Goal: Task Accomplishment & Management: Use online tool/utility

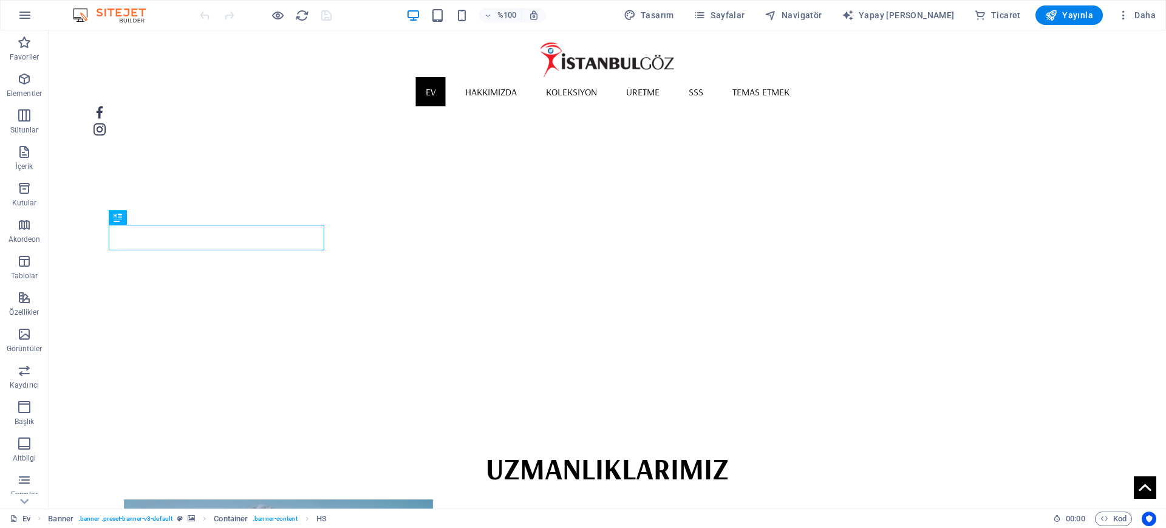
click at [761, 89] on img "1/2" at bounding box center [602, 89] width 1016 height 0
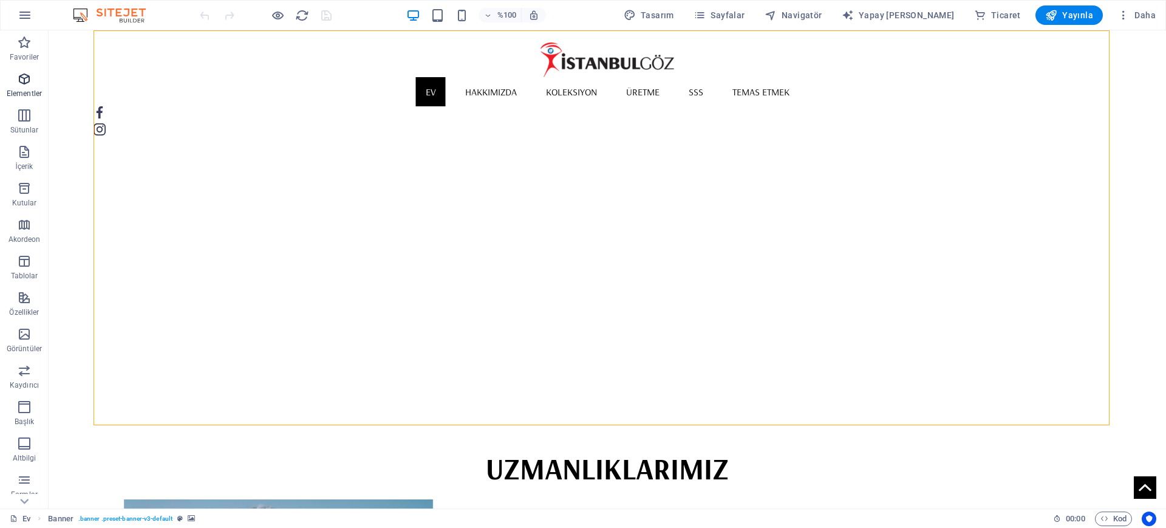
click at [28, 90] on font "Elementler" at bounding box center [24, 93] width 35 height 9
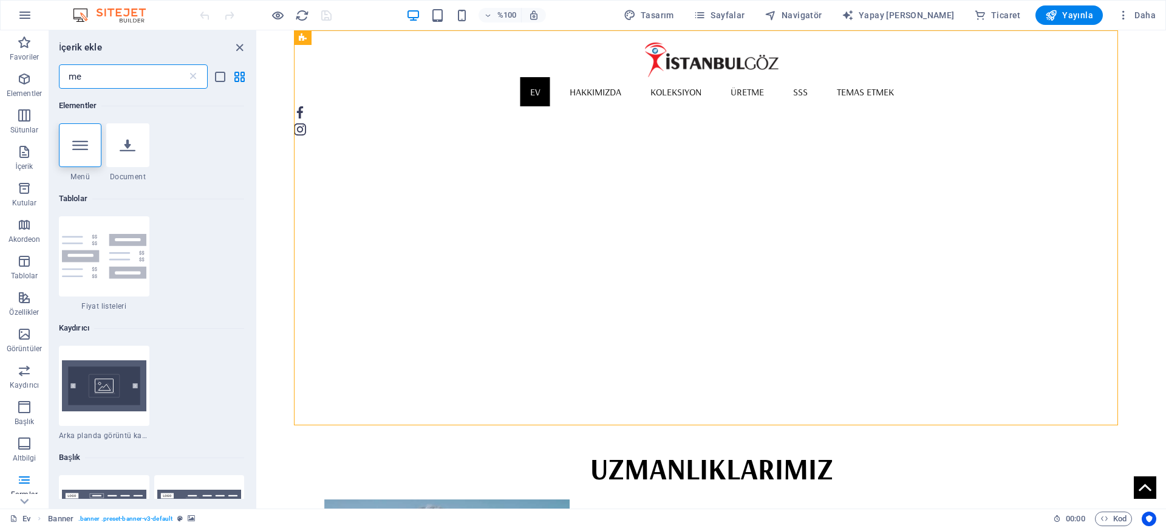
type input "m"
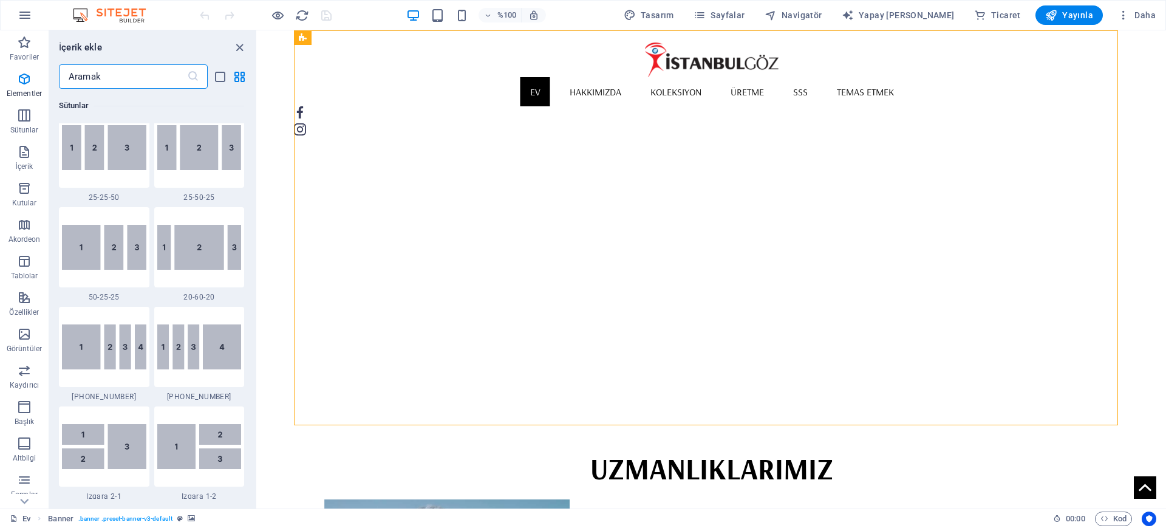
scroll to position [1821, 0]
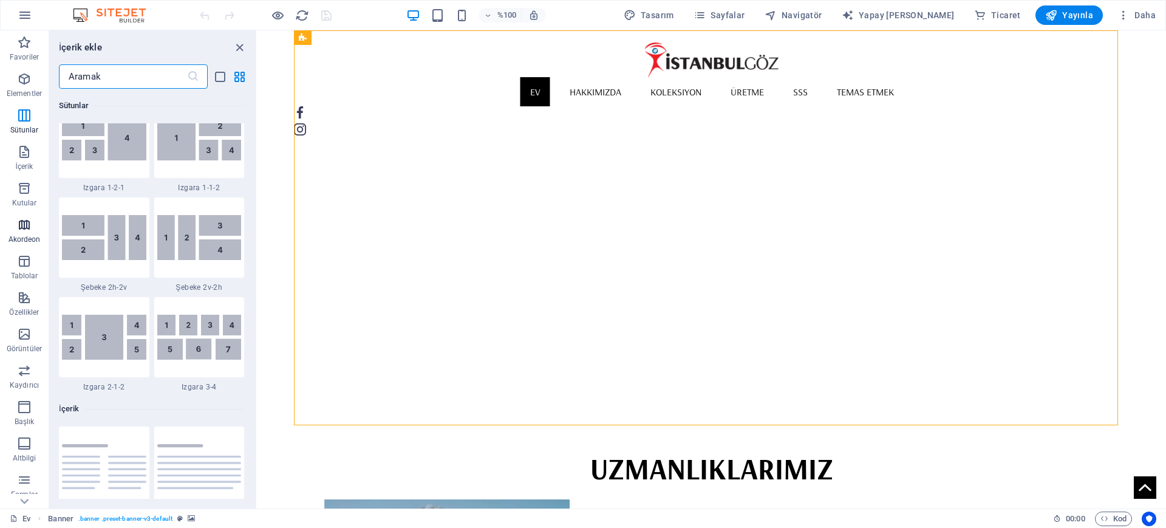
click at [31, 226] on icon "button" at bounding box center [24, 224] width 15 height 15
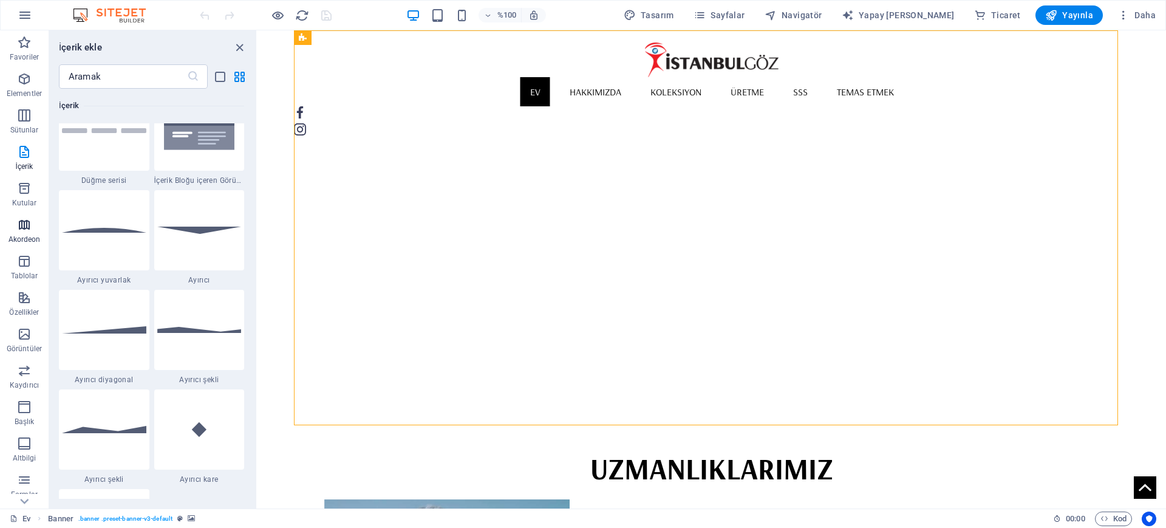
scroll to position [3877, 0]
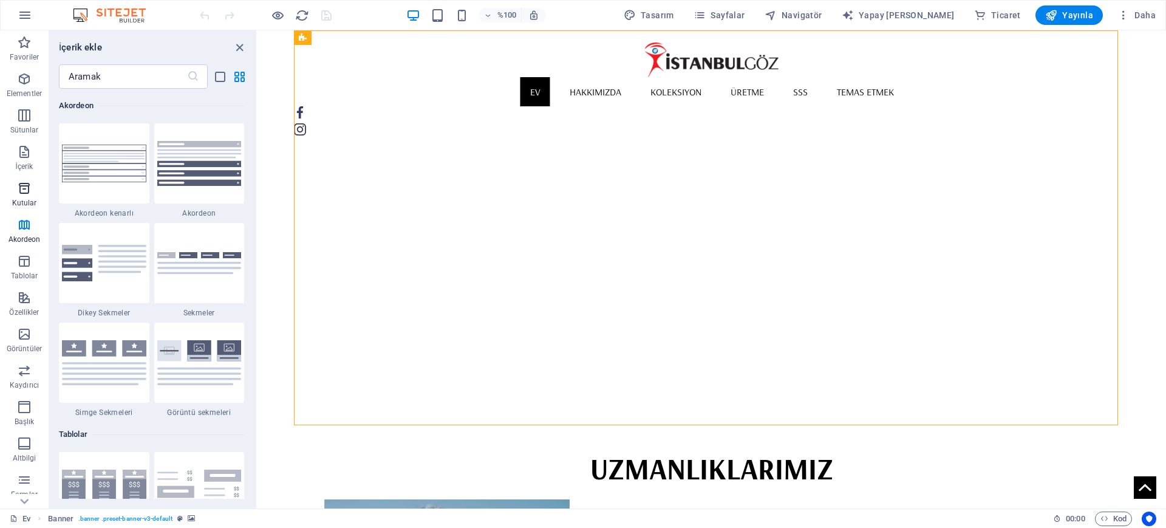
click at [26, 191] on icon "button" at bounding box center [24, 188] width 15 height 15
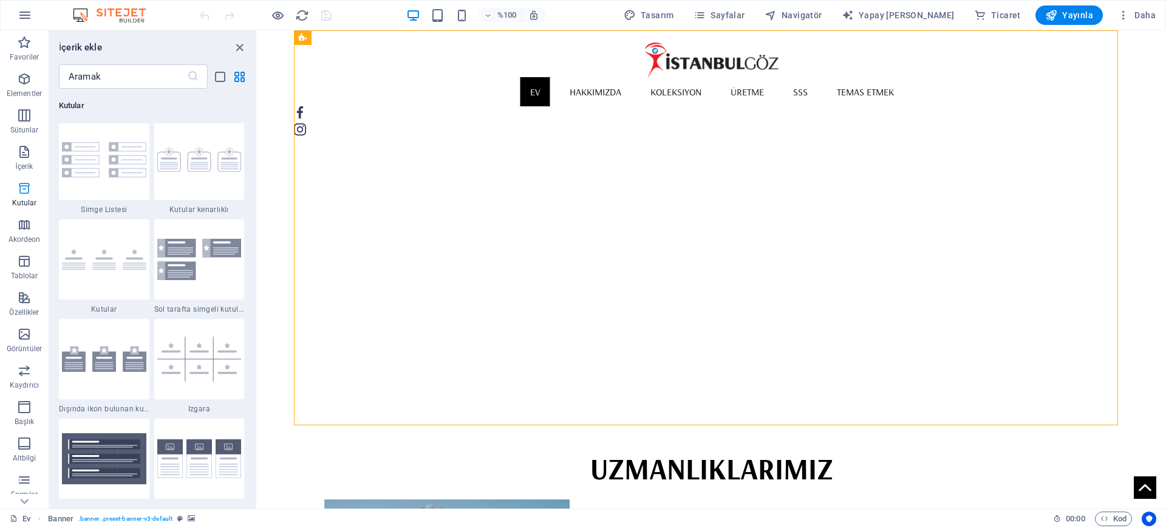
scroll to position [3349, 0]
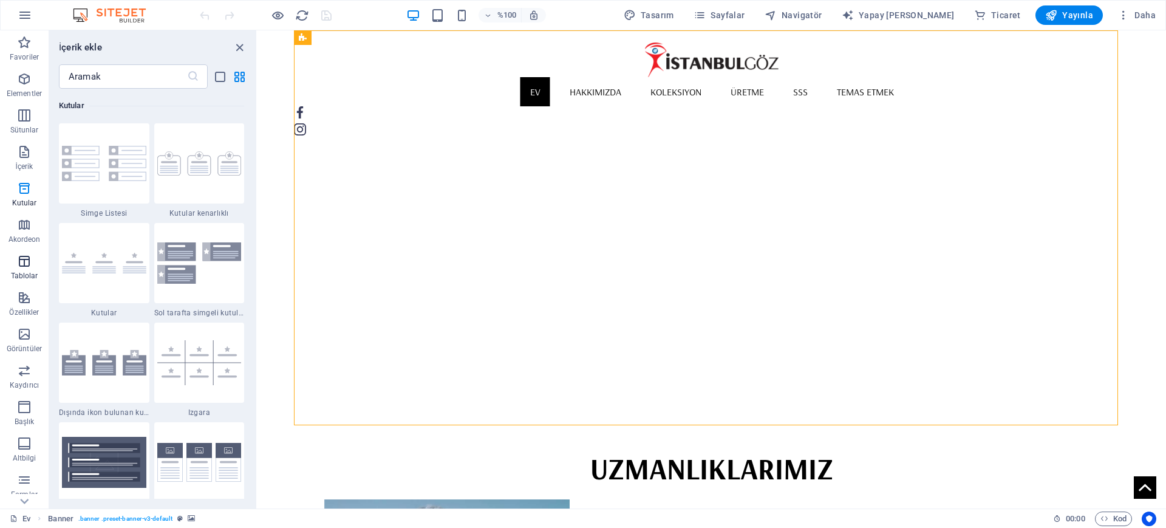
click at [28, 274] on font "Tablolar" at bounding box center [24, 275] width 27 height 9
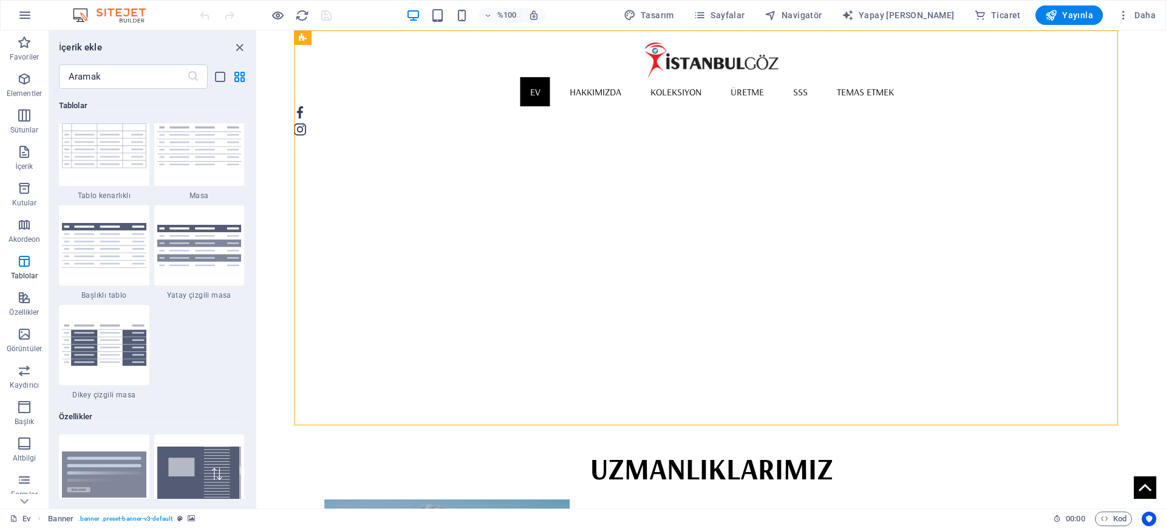
scroll to position [4433, 0]
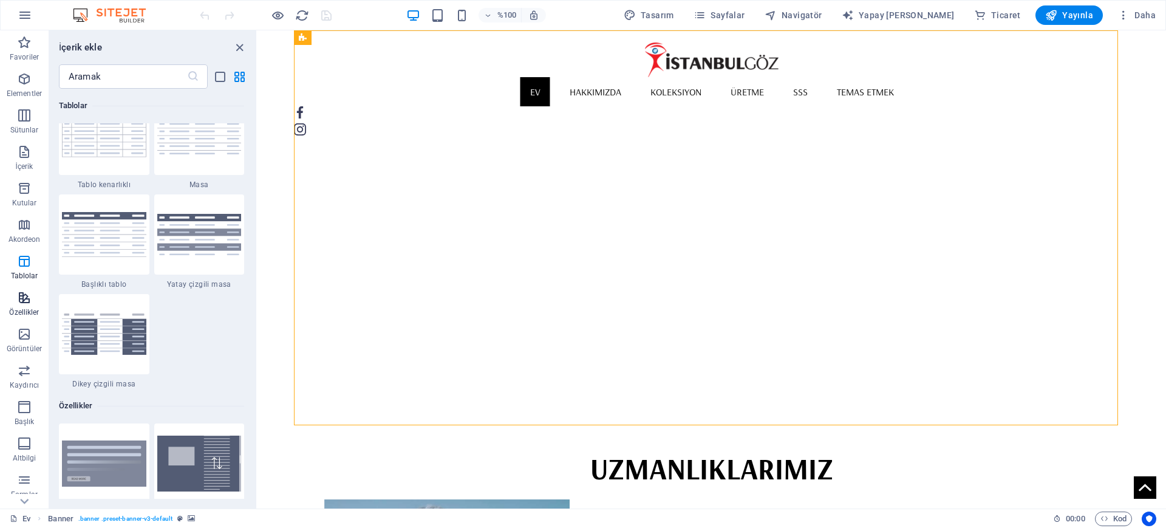
click at [27, 308] on font "Özellikler" at bounding box center [24, 312] width 30 height 9
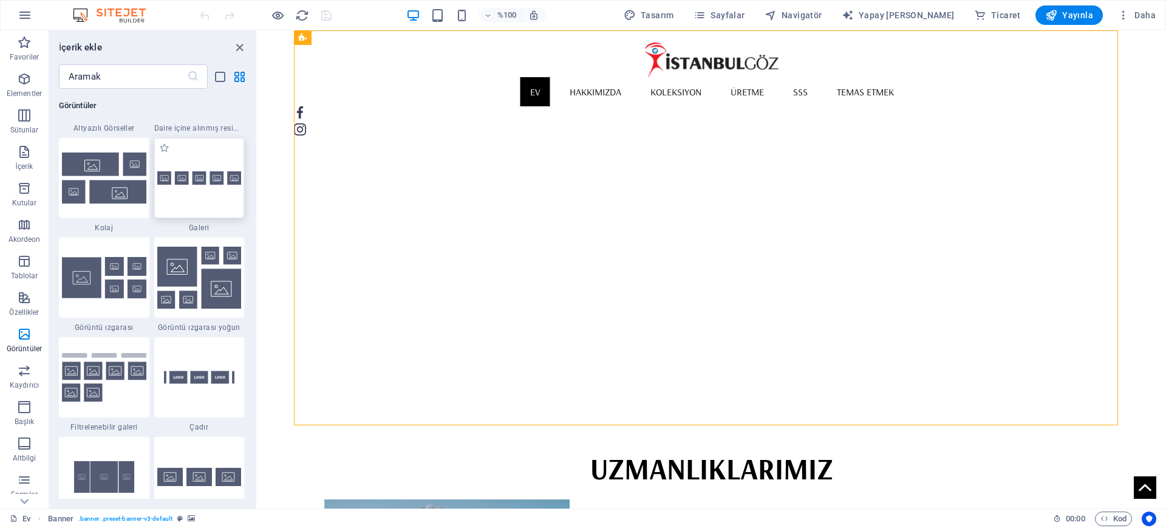
scroll to position [6251, 0]
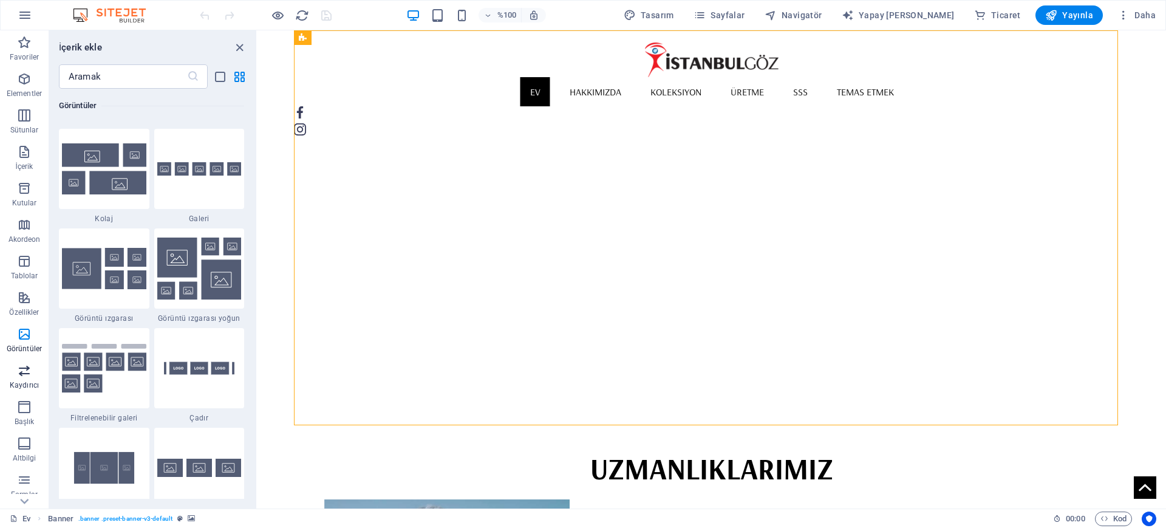
click at [31, 367] on icon "button" at bounding box center [24, 370] width 15 height 15
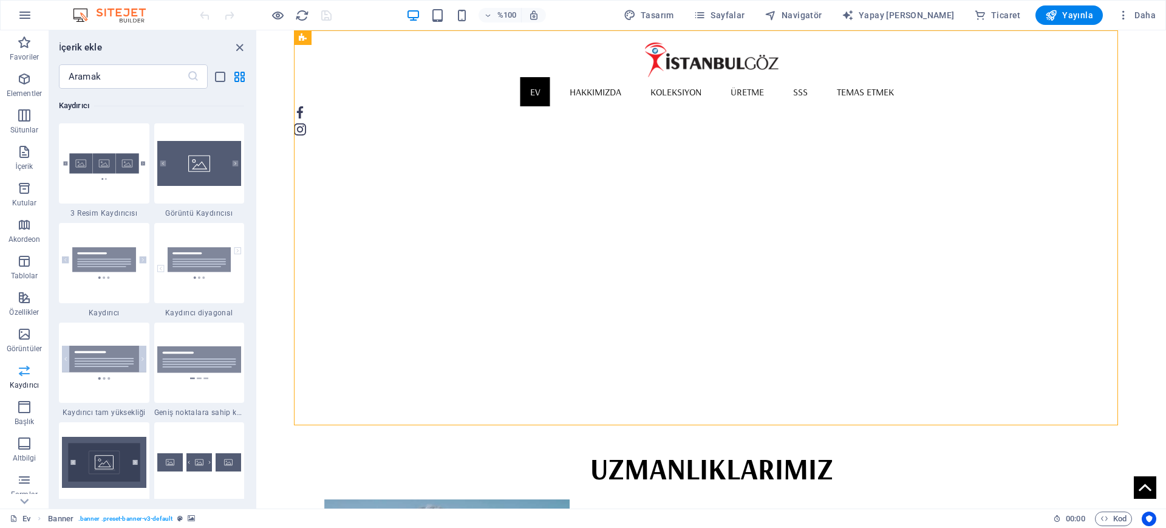
scroll to position [76, 0]
click at [30, 330] on icon "button" at bounding box center [24, 331] width 15 height 15
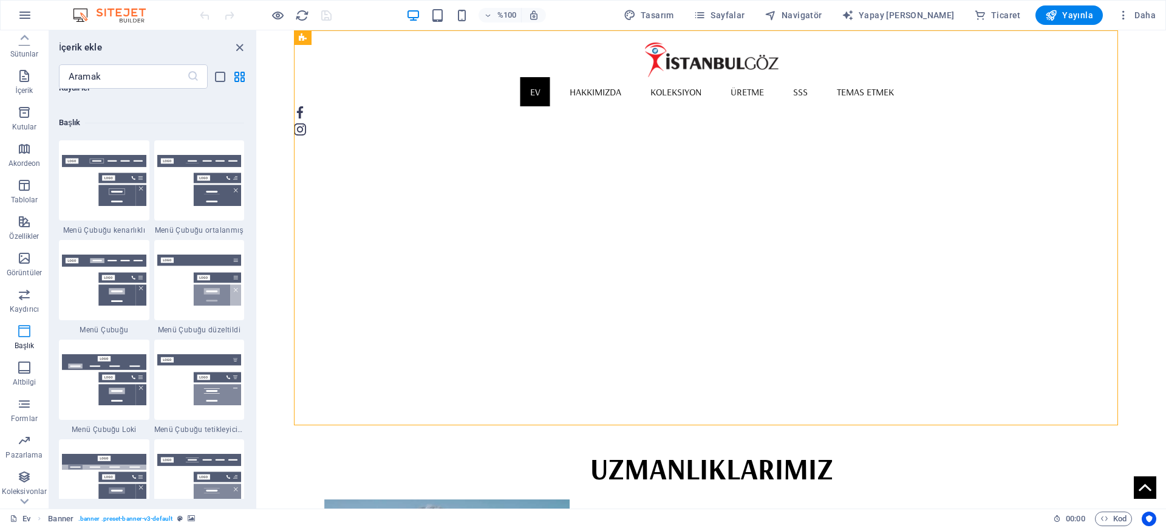
scroll to position [7311, 0]
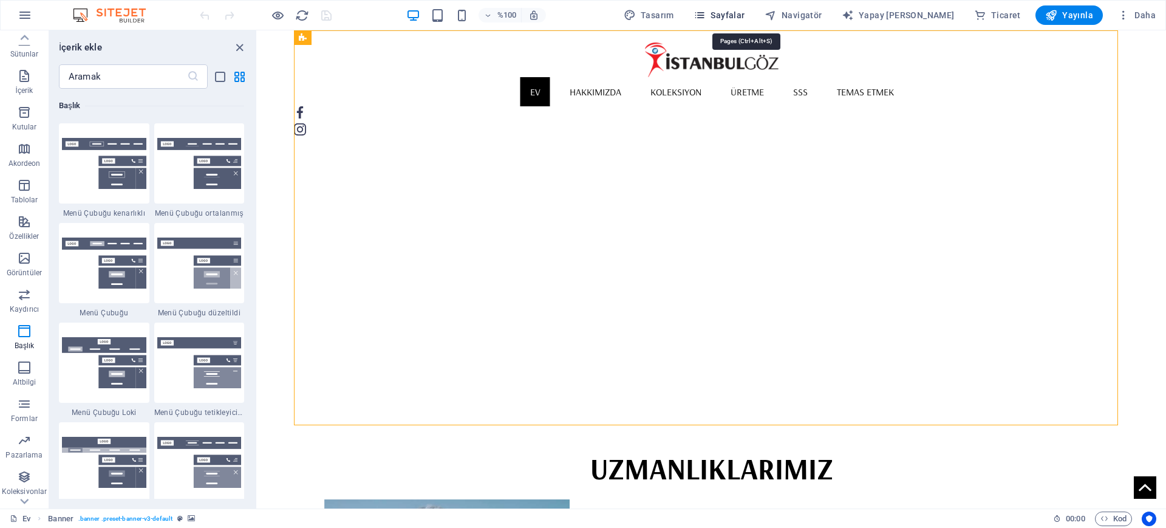
click at [706, 20] on icon "button" at bounding box center [699, 15] width 12 height 12
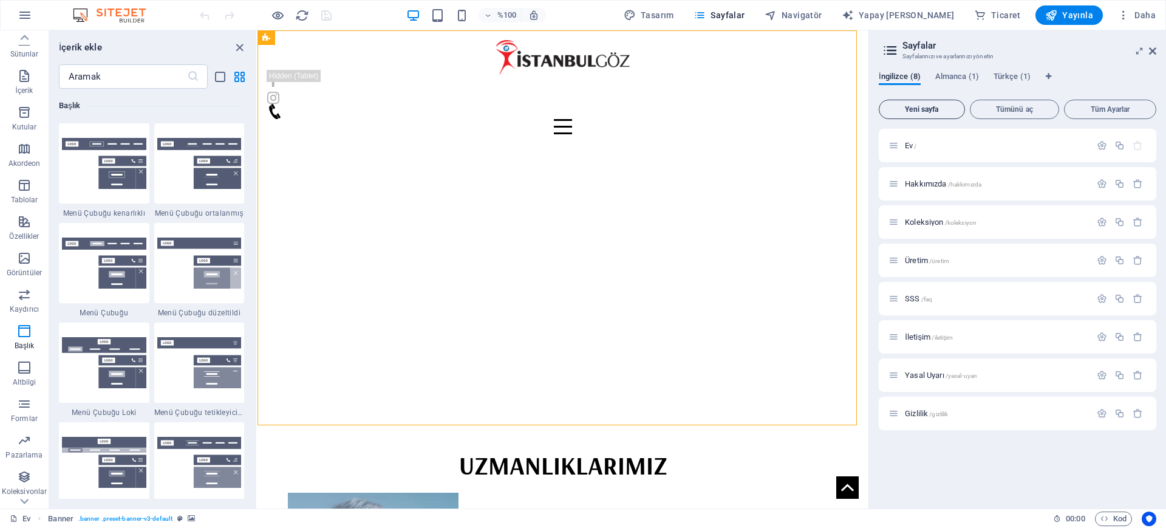
click at [931, 109] on font "Yeni sayfa" at bounding box center [921, 109] width 33 height 9
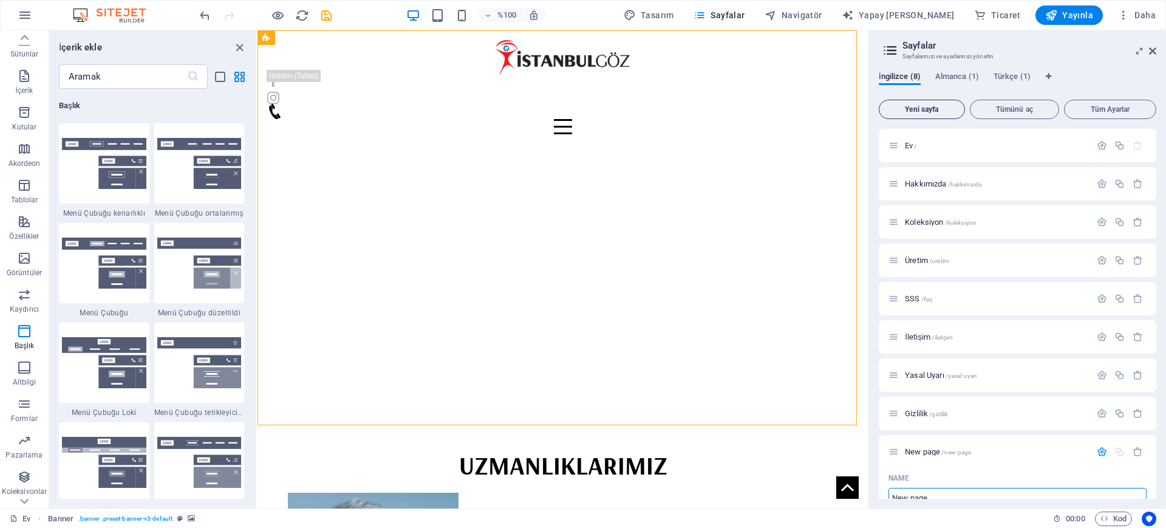
scroll to position [9, 0]
type input "0 A"
type input "/0"
type input "0 ANASAYFA"
type input "/0-anasayfa"
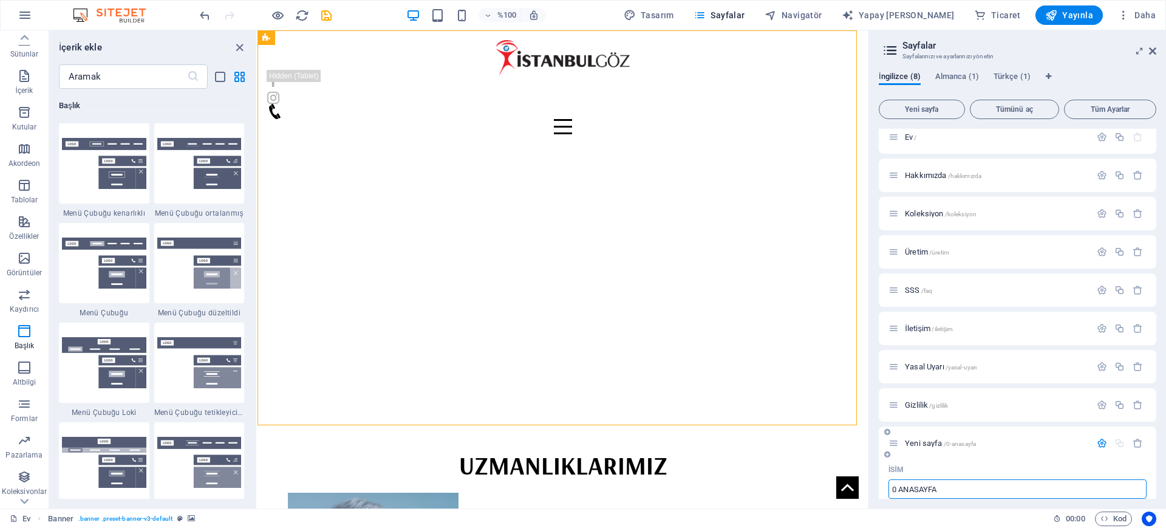
click at [1113, 472] on div "İsim" at bounding box center [1017, 469] width 258 height 19
click at [973, 491] on input "0 ANASAYFA" at bounding box center [1017, 488] width 258 height 19
click at [897, 488] on input "0 ANASAYFA" at bounding box center [1017, 488] width 258 height 19
type input "ANASAYFA"
type input "/anasayfa"
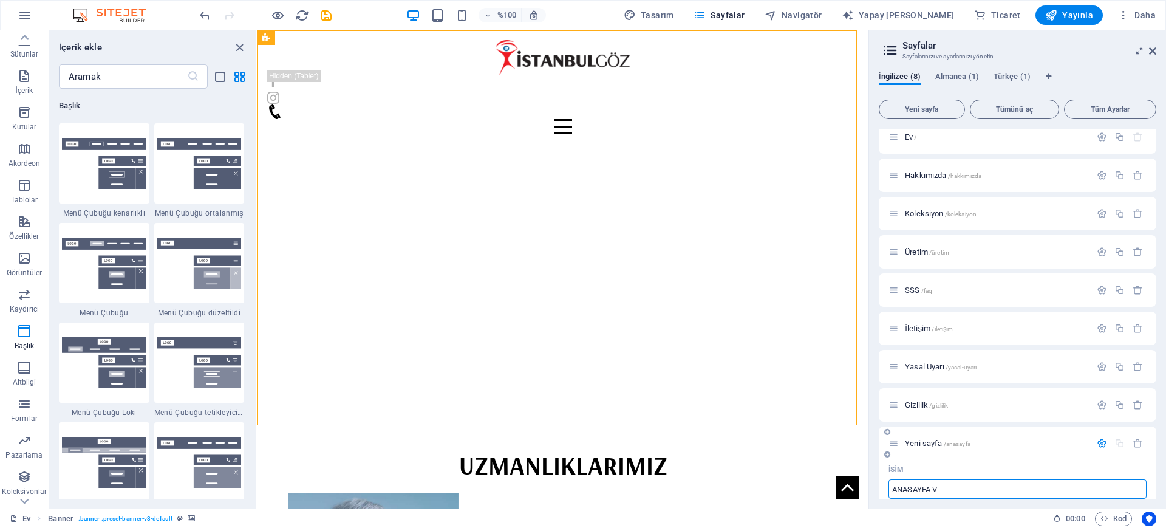
type input "ANASAYFA V2"
type input "/anasayfa-v"
type input "ANASAYFA V2"
type input "/anasayfa-v2"
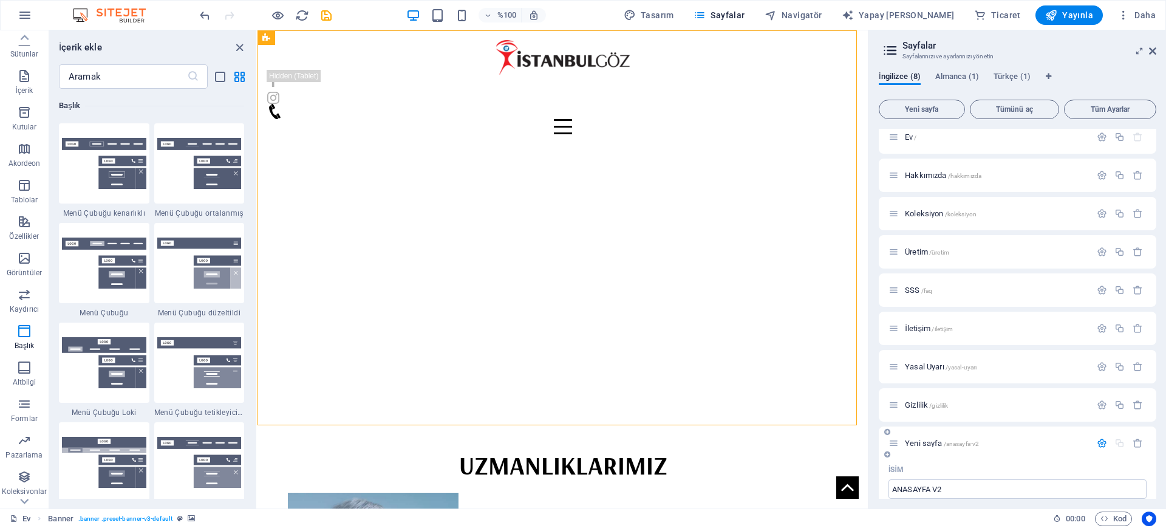
click at [955, 445] on span "/anasayfa-v2" at bounding box center [962, 443] width 36 height 7
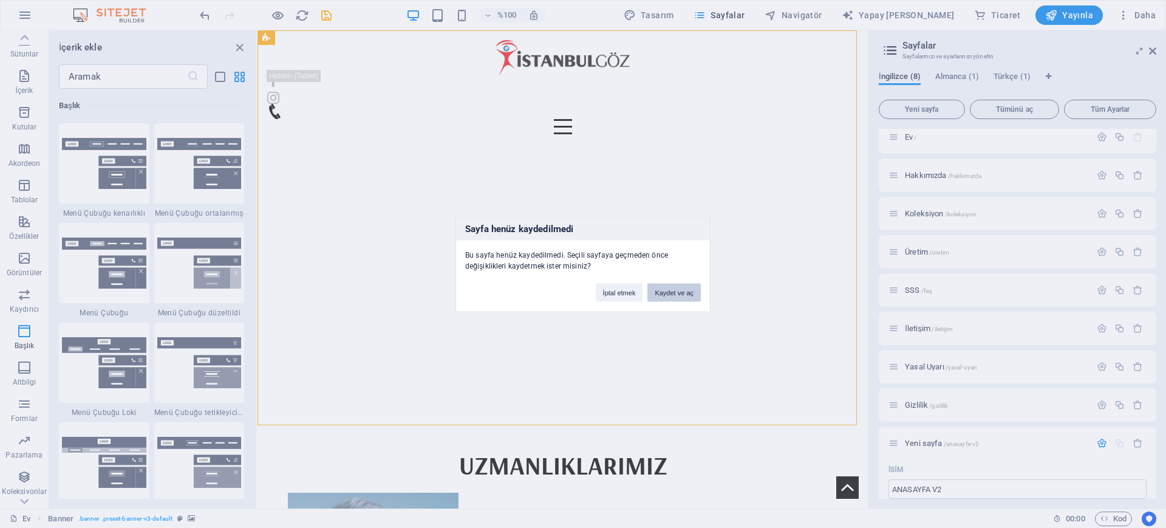
click at [671, 296] on button "Kaydet ve aç" at bounding box center [673, 292] width 53 height 18
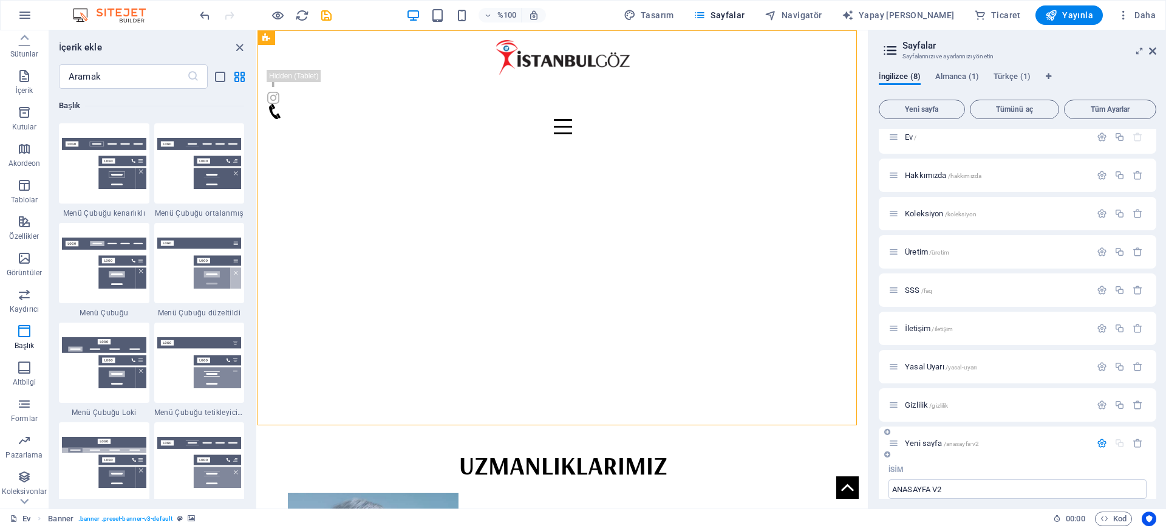
click at [932, 439] on font "Yeni sayfa" at bounding box center [923, 442] width 37 height 9
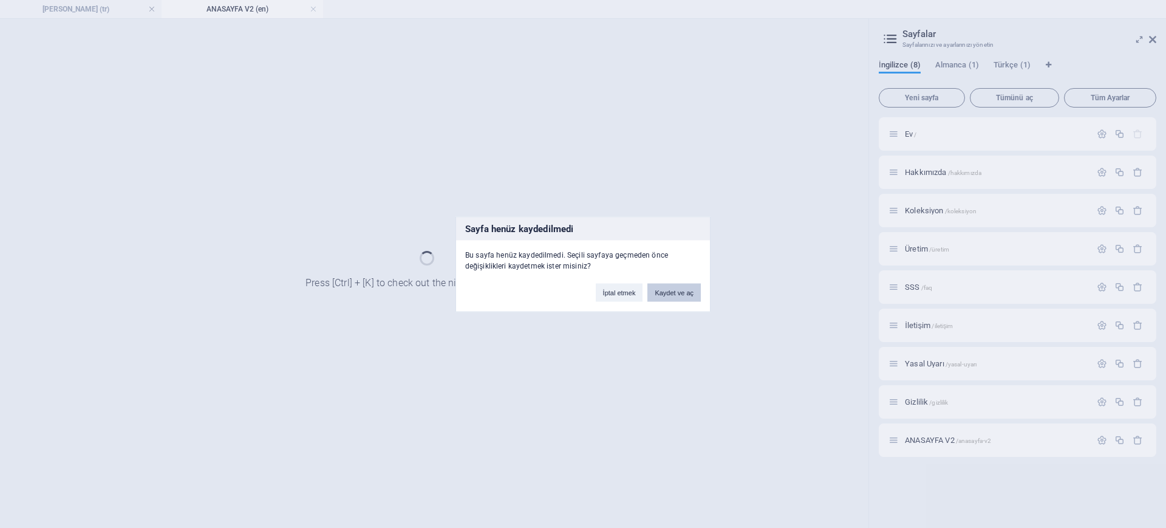
scroll to position [0, 0]
click at [676, 289] on font "Kaydet ve aç" at bounding box center [674, 291] width 39 height 7
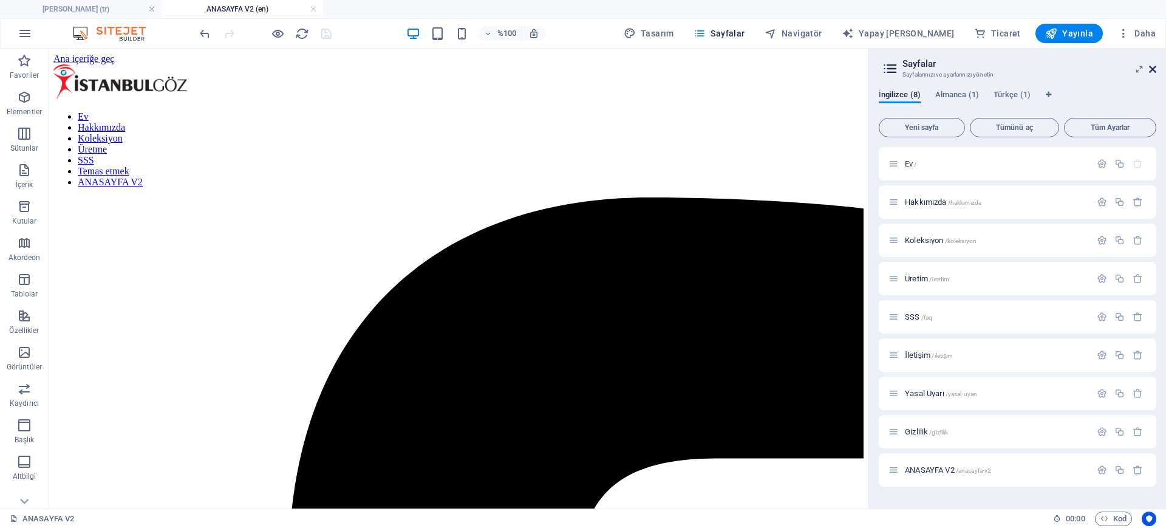
click at [1149, 64] on icon at bounding box center [1152, 69] width 7 height 10
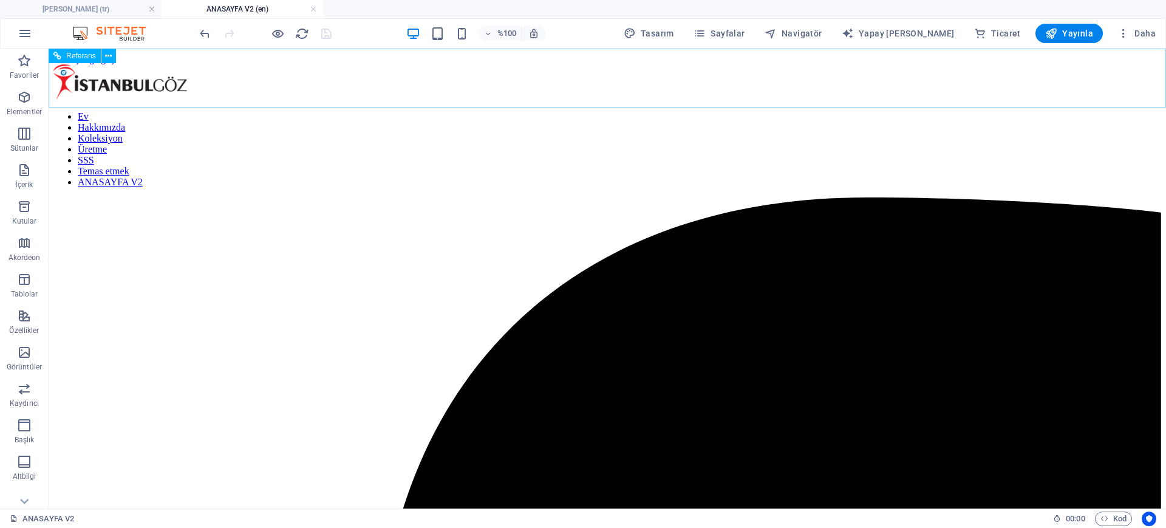
click at [270, 111] on nav "Ev Hakkımızda Koleksiyon Üretme SSS Temas etmek ANASAYFA V2" at bounding box center [606, 149] width 1107 height 77
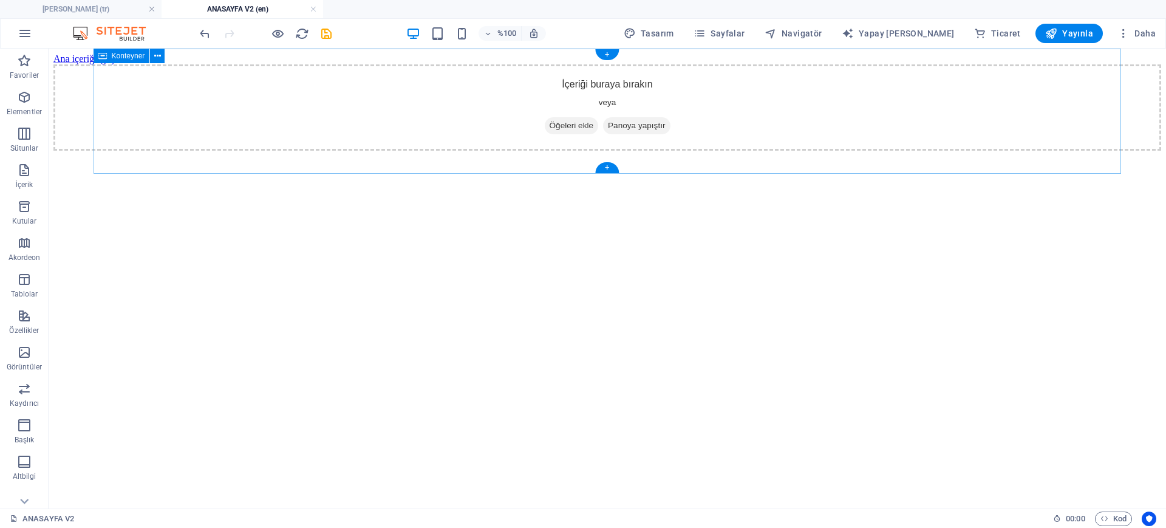
click at [270, 86] on div "İçeriği buraya bırakın veya Öğeleri ekle Panoya yapıştır" at bounding box center [606, 107] width 1107 height 86
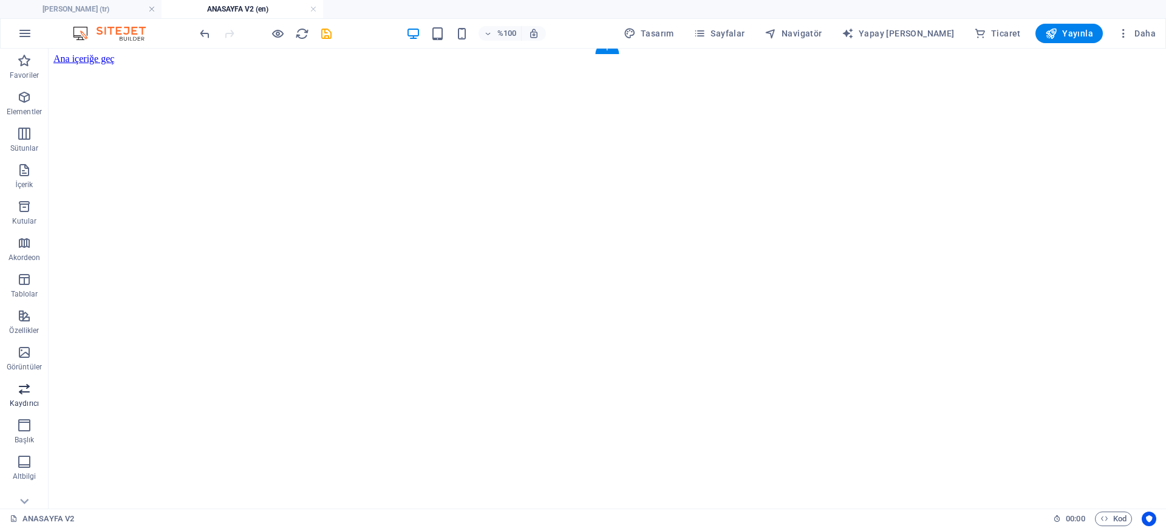
click at [26, 392] on icon "button" at bounding box center [24, 388] width 15 height 15
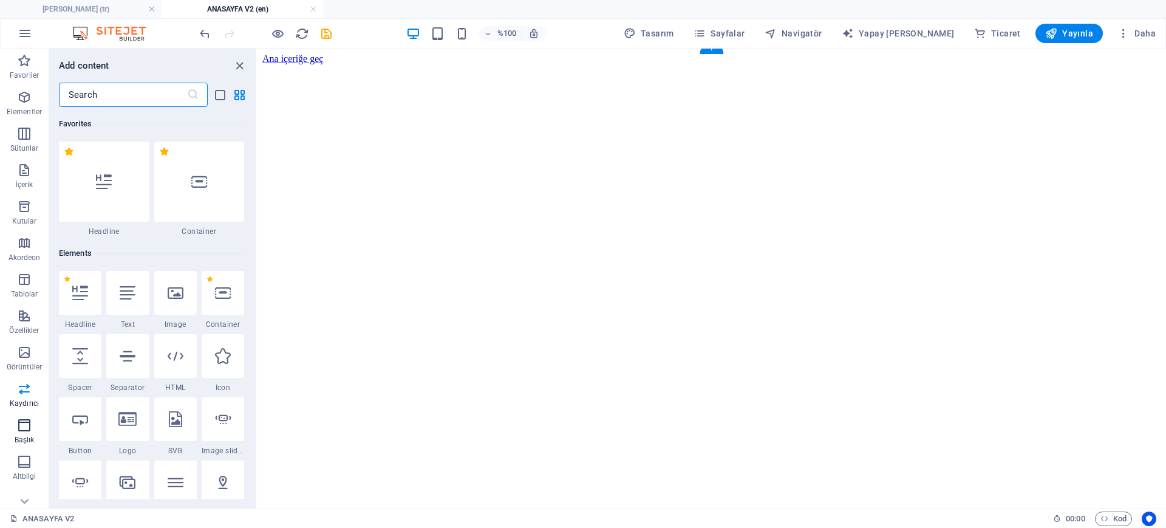
click at [25, 421] on icon "button" at bounding box center [24, 425] width 15 height 15
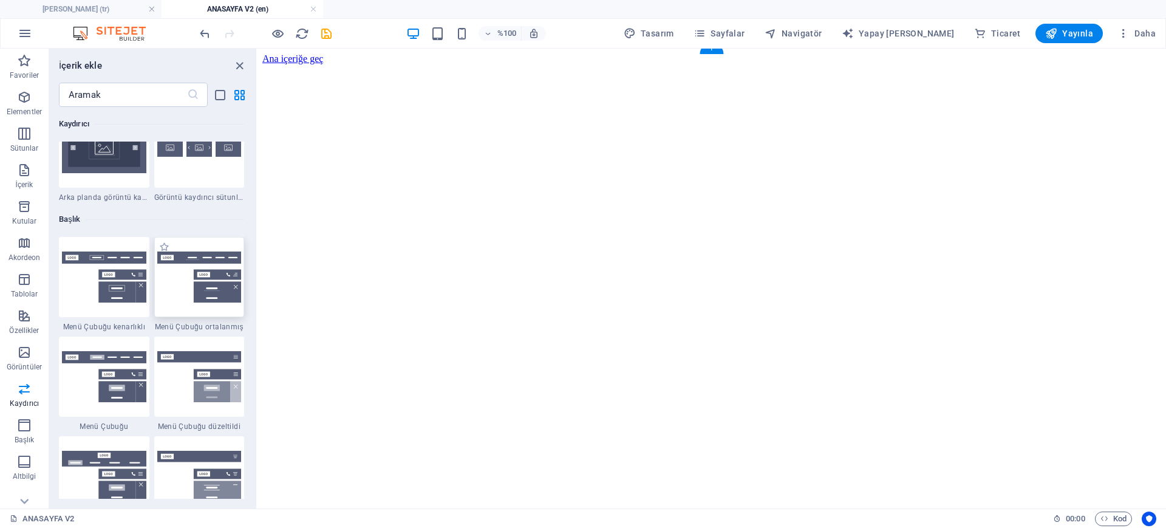
scroll to position [7236, 0]
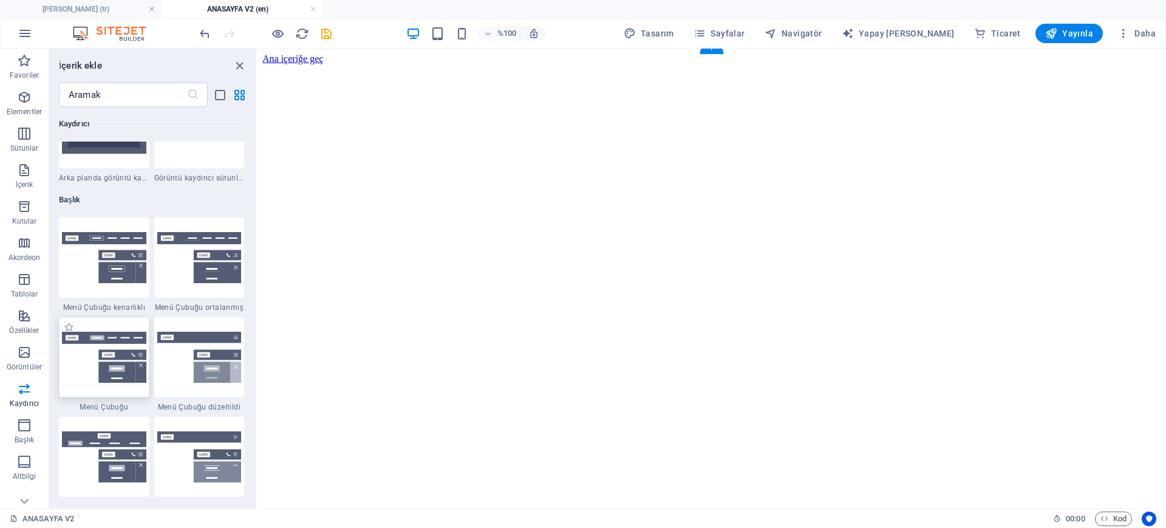
click at [90, 367] on img at bounding box center [104, 357] width 84 height 51
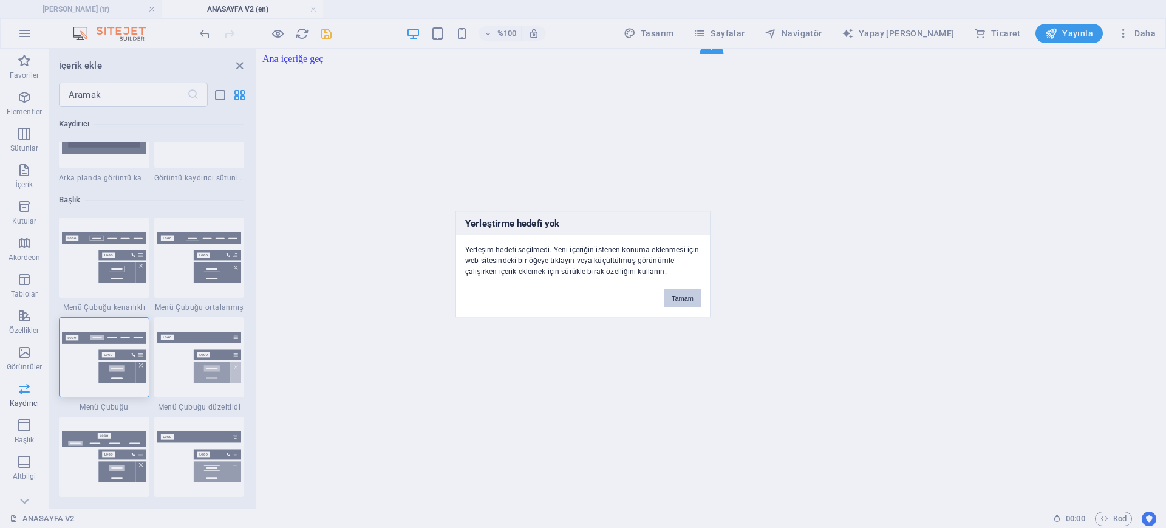
click at [674, 294] on font "Tamam" at bounding box center [683, 297] width 22 height 7
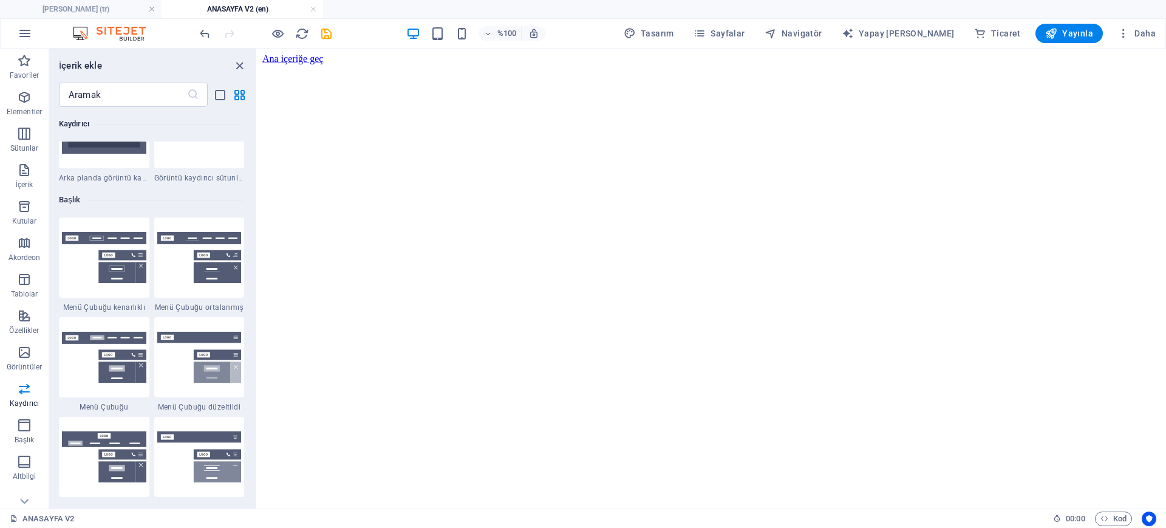
click at [713, 50] on html "Ana içeriğe geç" at bounding box center [711, 75] width 908 height 52
click at [696, 90] on html "Ana içeriğe geç" at bounding box center [711, 75] width 908 height 52
click at [673, 47] on div "%100 Tasarım Sayfalar Navigatör Yapay Zeka Yazarı Ticaret Yayınla Daha" at bounding box center [583, 33] width 1165 height 29
click at [659, 72] on html "Ana içeriğe geç" at bounding box center [711, 75] width 908 height 52
drag, startPoint x: 651, startPoint y: 125, endPoint x: 647, endPoint y: 132, distance: 7.9
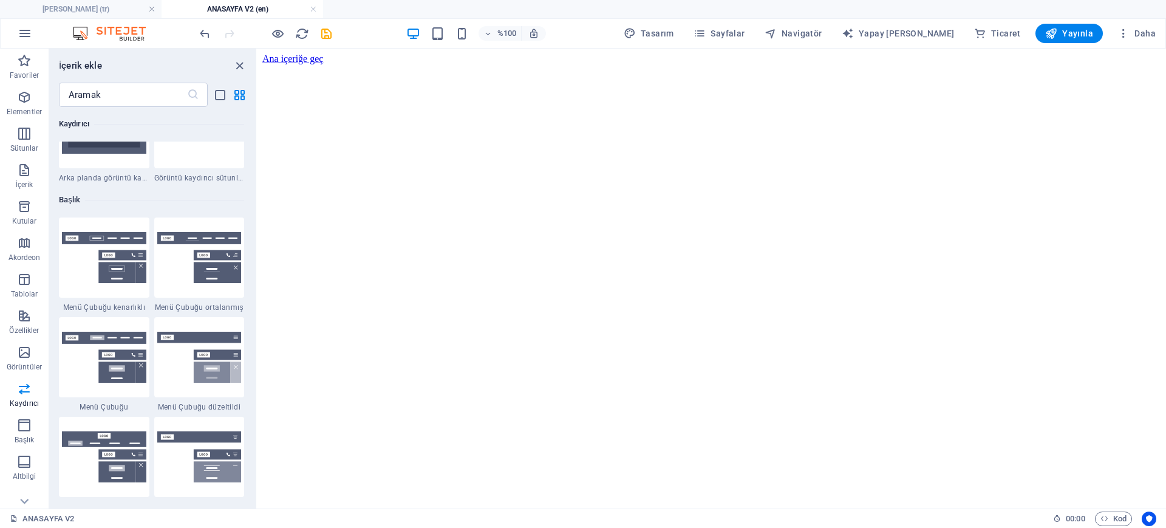
click at [650, 101] on html "Ana içeriğe geç" at bounding box center [711, 75] width 908 height 52
click at [349, 101] on html "Ana içeriğe geç" at bounding box center [711, 75] width 908 height 52
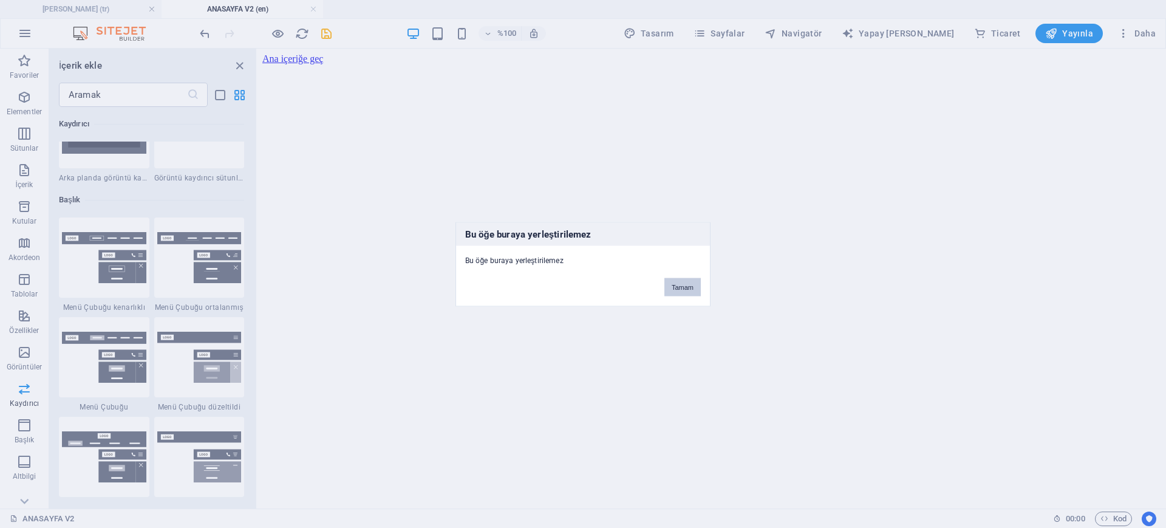
click at [682, 286] on font "Tamam" at bounding box center [683, 286] width 22 height 7
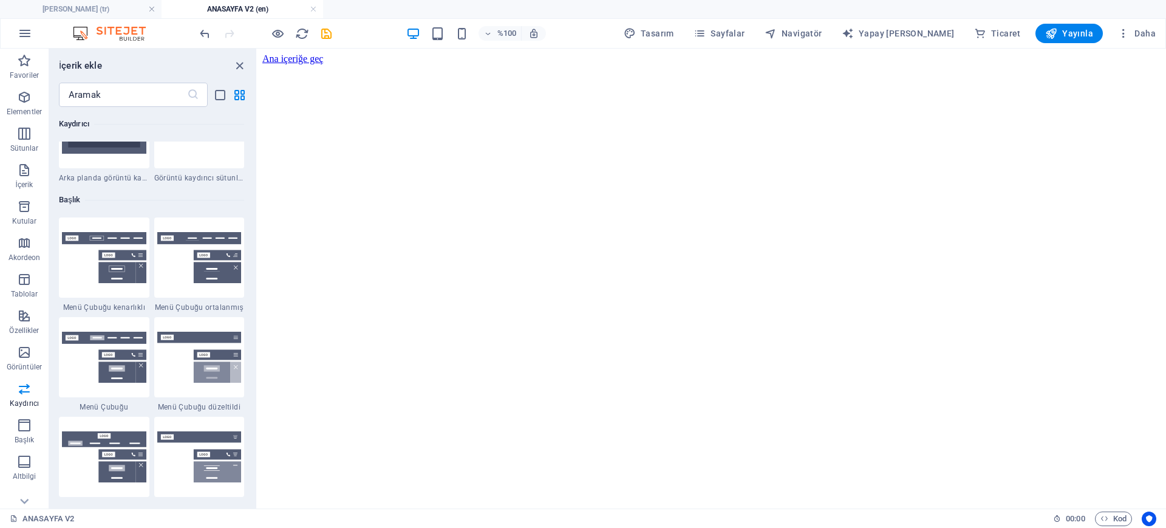
click at [670, 101] on html "Ana içeriğe geç" at bounding box center [711, 75] width 908 height 52
click at [691, 101] on html "Ana içeriğe geç" at bounding box center [711, 75] width 908 height 52
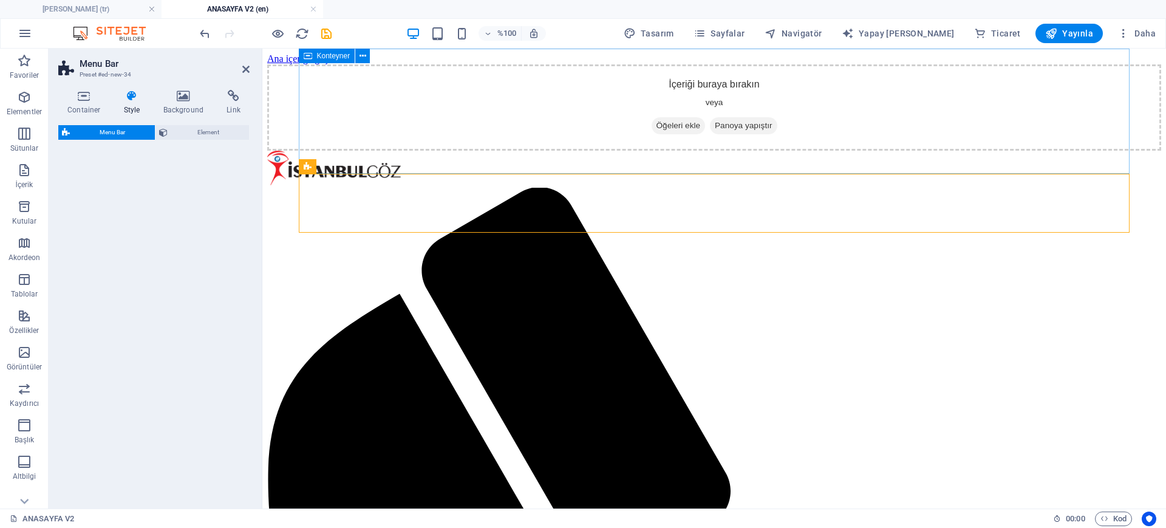
select select "vw"
select select "px"
select select "vw"
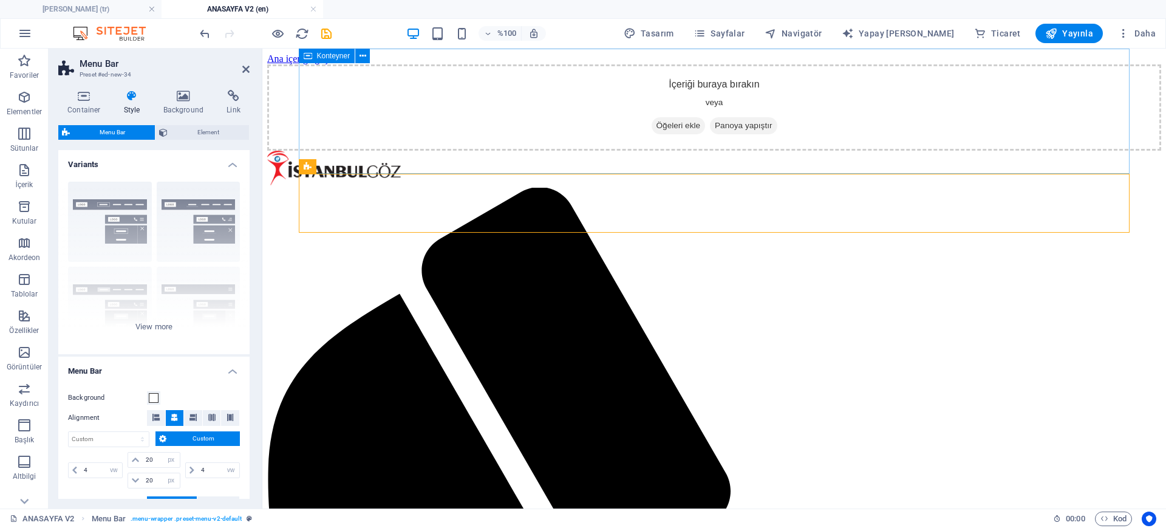
click at [540, 107] on div "İçeriği buraya bırakın veya Öğeleri ekle Panoya yapıştır" at bounding box center [714, 107] width 894 height 86
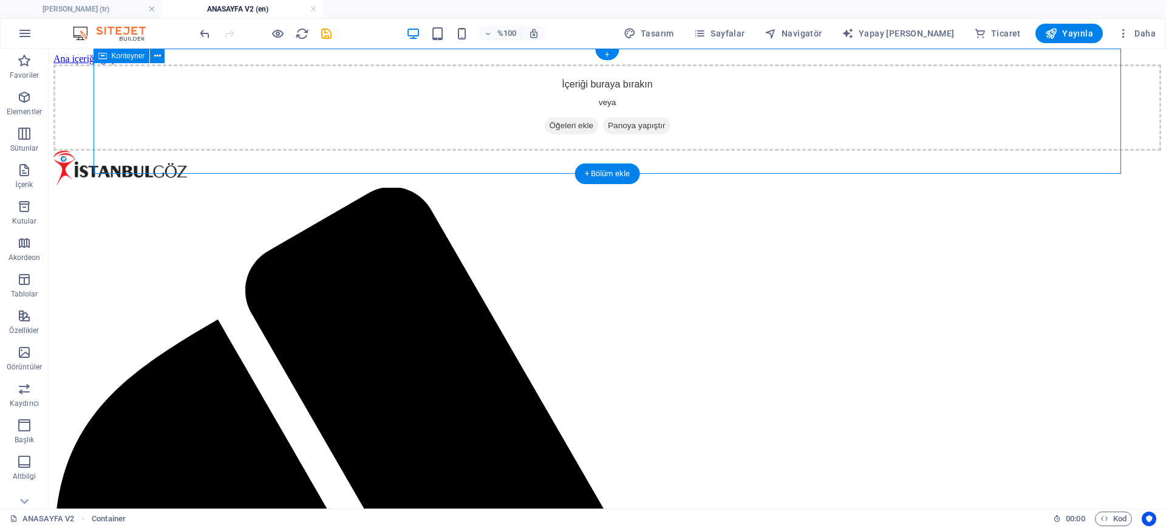
click at [182, 140] on div "İçeriği buraya bırakın veya Öğeleri ekle Panoya yapıştır" at bounding box center [606, 107] width 1107 height 86
click at [130, 134] on div "İçeriği buraya bırakın veya Öğeleri ekle Panoya yapıştır" at bounding box center [606, 107] width 1107 height 86
click at [175, 85] on div "İçeriği buraya bırakın veya Öğeleri ekle Panoya yapıştır" at bounding box center [606, 107] width 1107 height 86
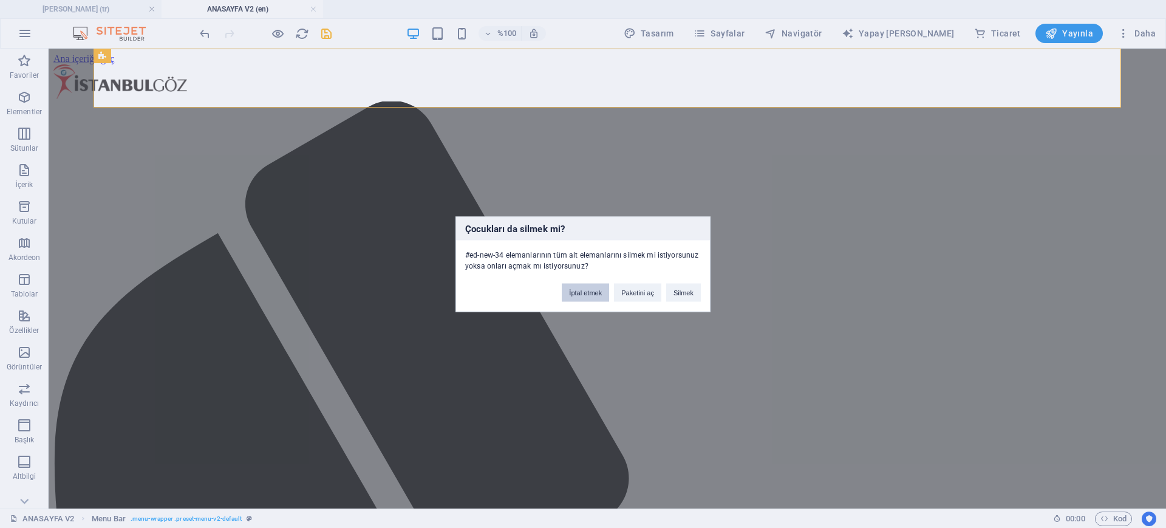
click at [588, 297] on button "İptal etmek" at bounding box center [585, 292] width 47 height 18
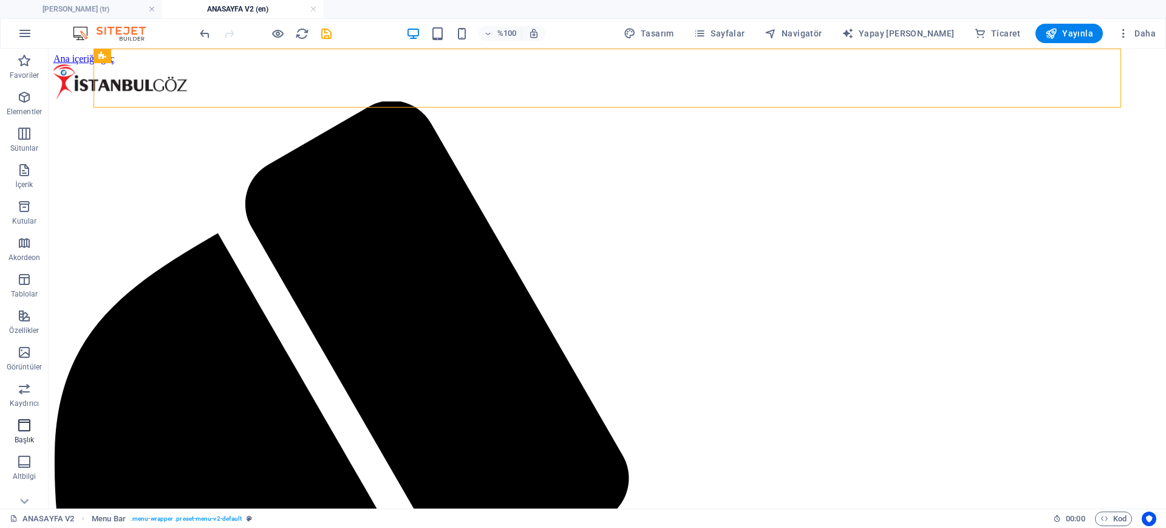
click at [26, 425] on icon "button" at bounding box center [24, 425] width 15 height 15
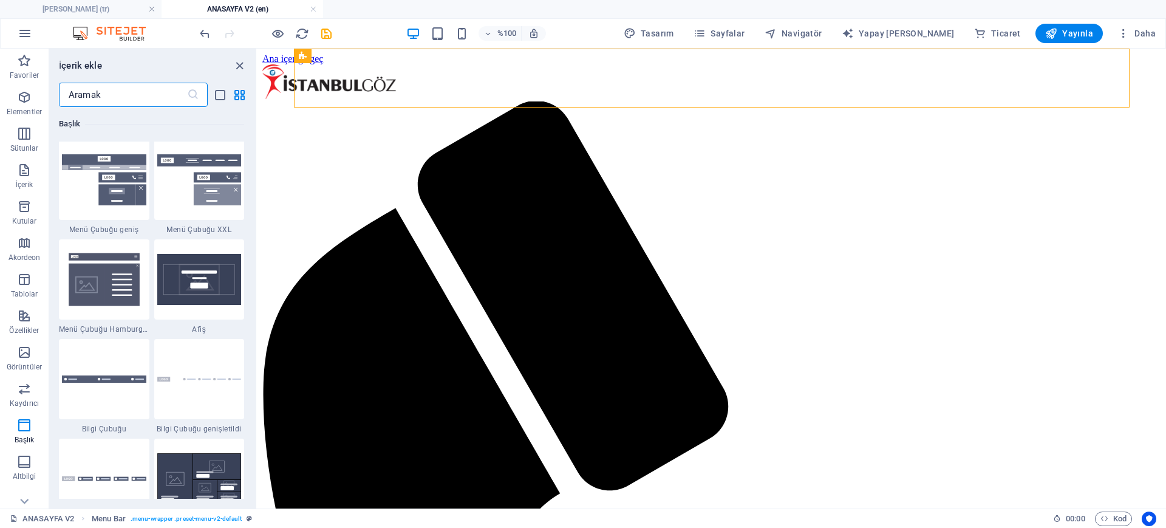
scroll to position [7615, 0]
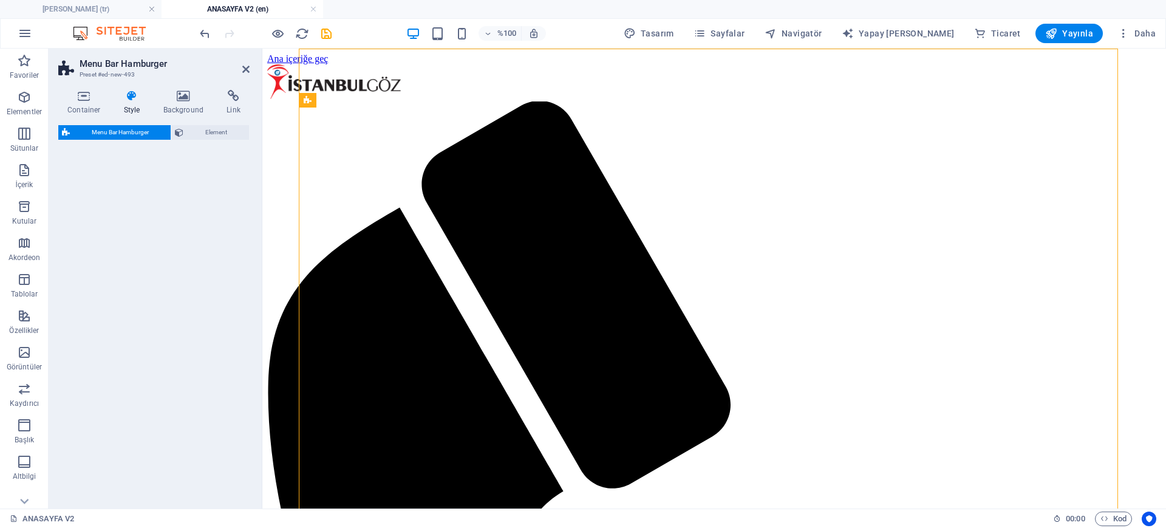
select select "rem"
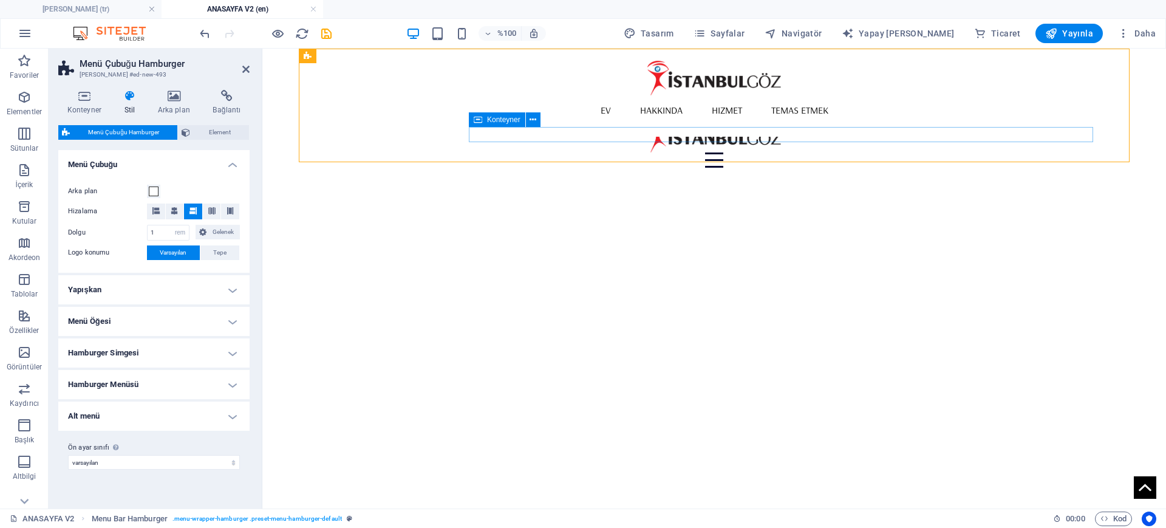
click at [680, 152] on div "Menü" at bounding box center [714, 159] width 758 height 15
click at [687, 157] on div "Menü İçeriği buraya bırakın veya Öğeleri ekle Panoya yapıştır 01. BAŞLANGIÇ SAY…" at bounding box center [714, 113] width 831 height 129
click at [494, 147] on div "Menü İçeriği buraya bırakın veya Öğeleri ekle Panoya yapıştır 01. BAŞLANGIÇ SAY…" at bounding box center [714, 113] width 831 height 129
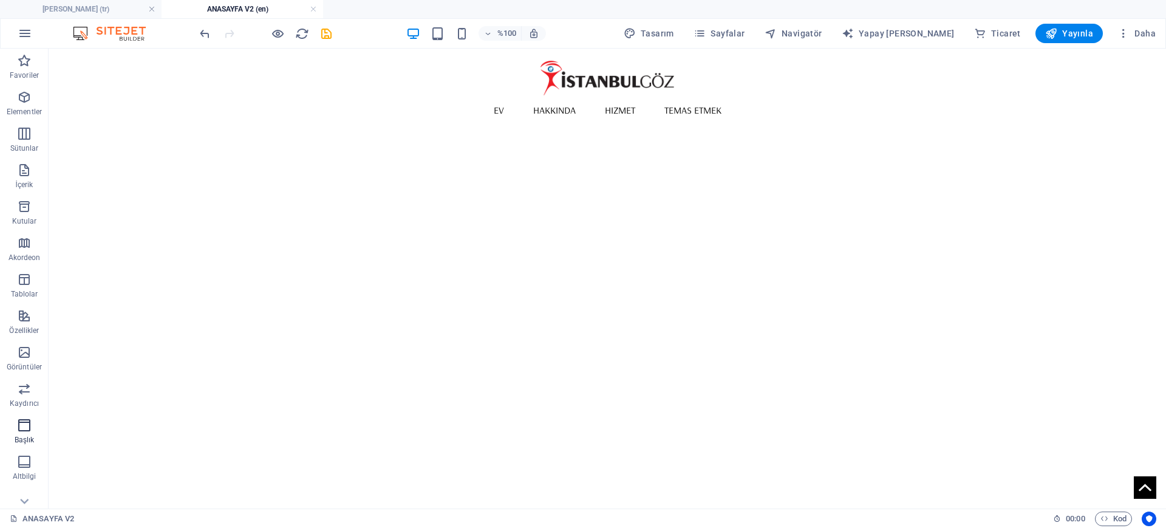
click at [12, 435] on span "Başlık" at bounding box center [24, 432] width 49 height 29
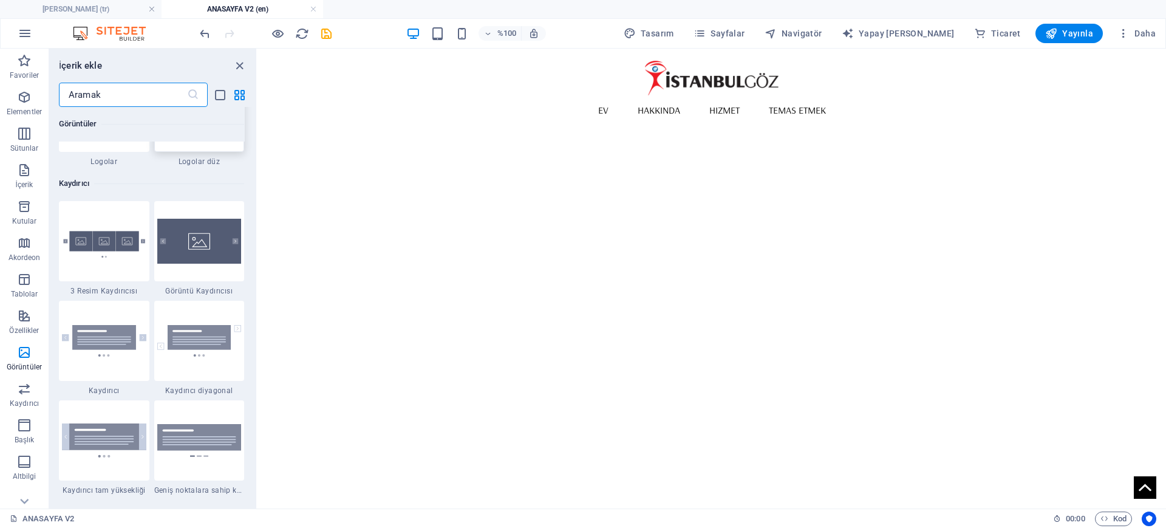
scroll to position [6892, 0]
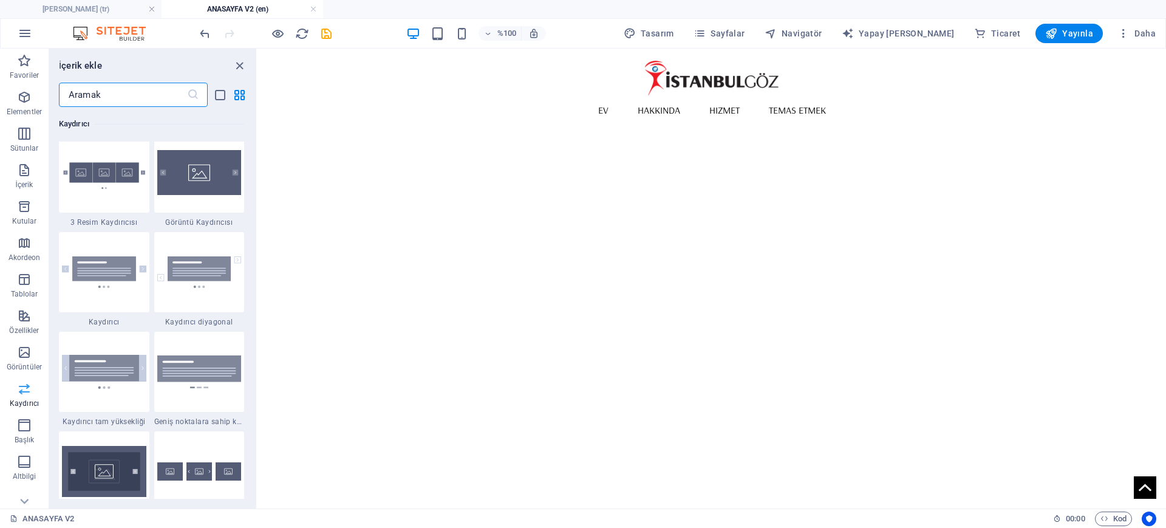
click at [13, 393] on span "Kaydırıcı" at bounding box center [24, 395] width 49 height 29
click at [22, 424] on icon "button" at bounding box center [24, 425] width 15 height 15
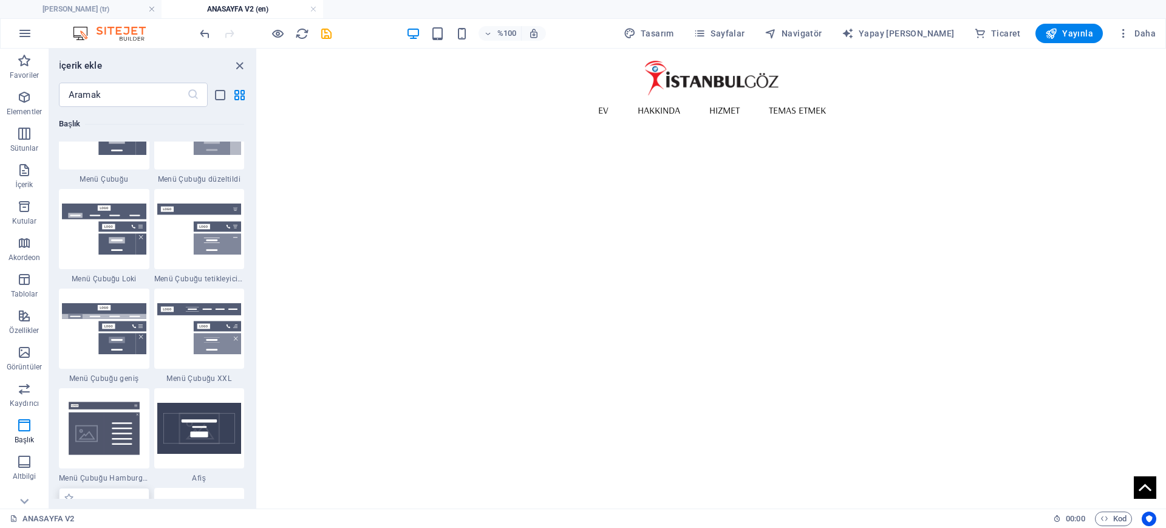
scroll to position [7387, 0]
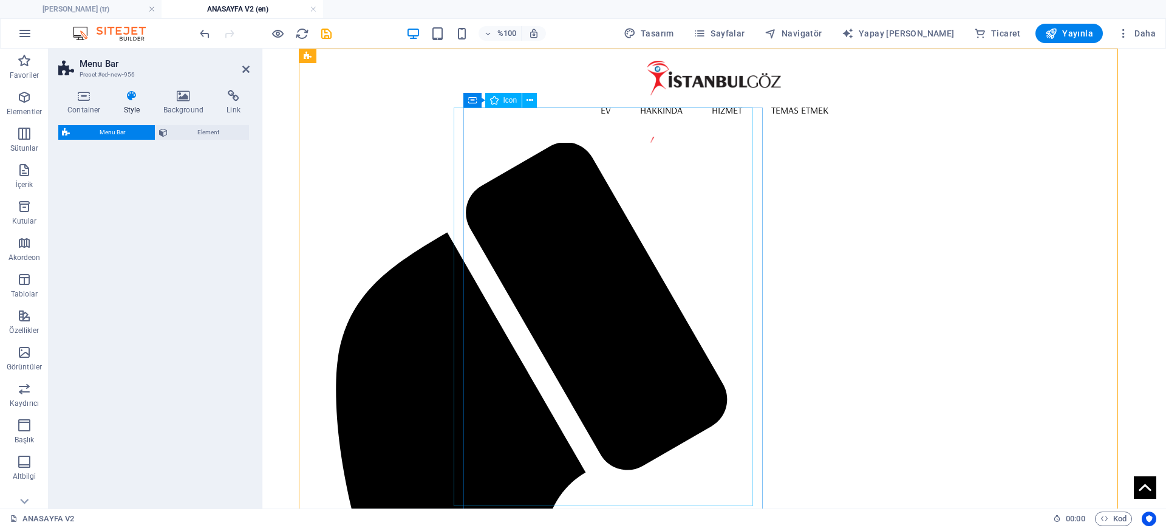
select select "rem"
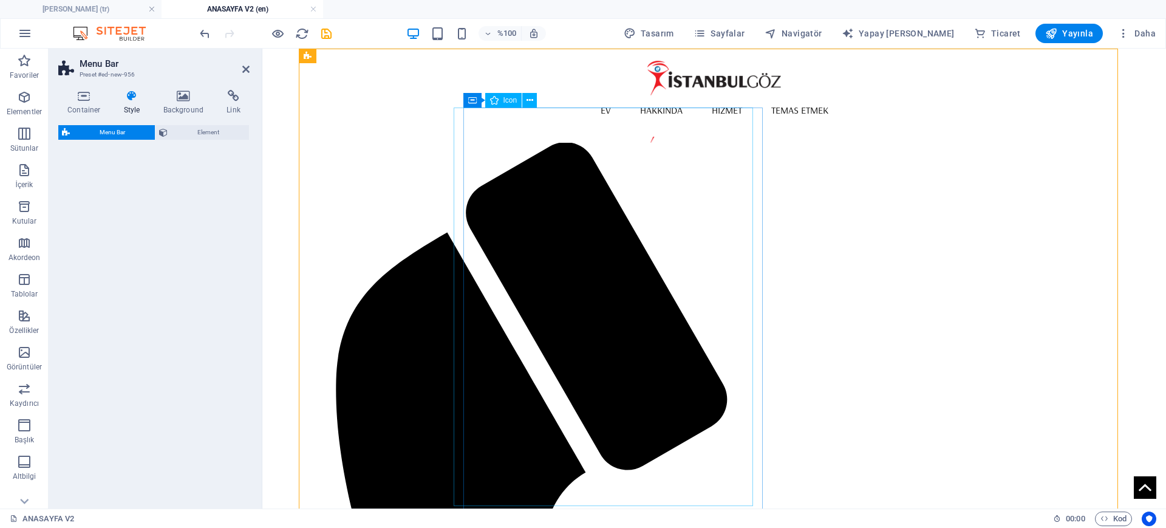
select select "rem"
select select "preset-menu-v2-loki"
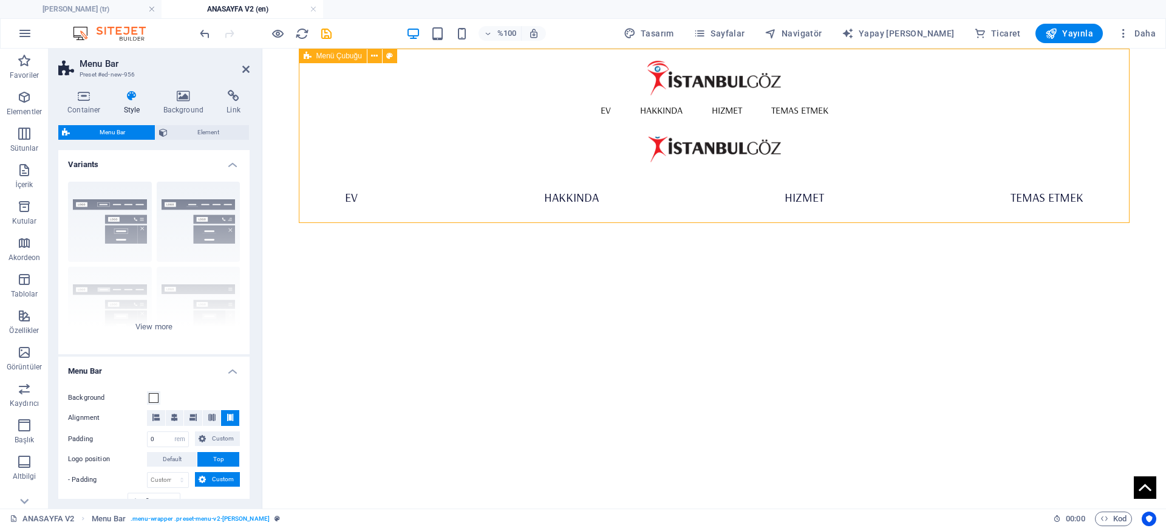
click at [718, 88] on div "Menü Ev Hakkında Hizmet Temas etmek" at bounding box center [714, 136] width 831 height 174
click at [673, 73] on div "Menü Ev Hakkında Hizmet Temas etmek" at bounding box center [714, 136] width 831 height 174
click at [594, 103] on div "Menü Ev Hakkında Hizmet Temas etmek" at bounding box center [714, 136] width 831 height 174
drag, startPoint x: 621, startPoint y: 81, endPoint x: 446, endPoint y: 100, distance: 175.3
click at [616, 83] on div "Menü Ev Hakkında Hizmet Temas etmek" at bounding box center [714, 136] width 831 height 174
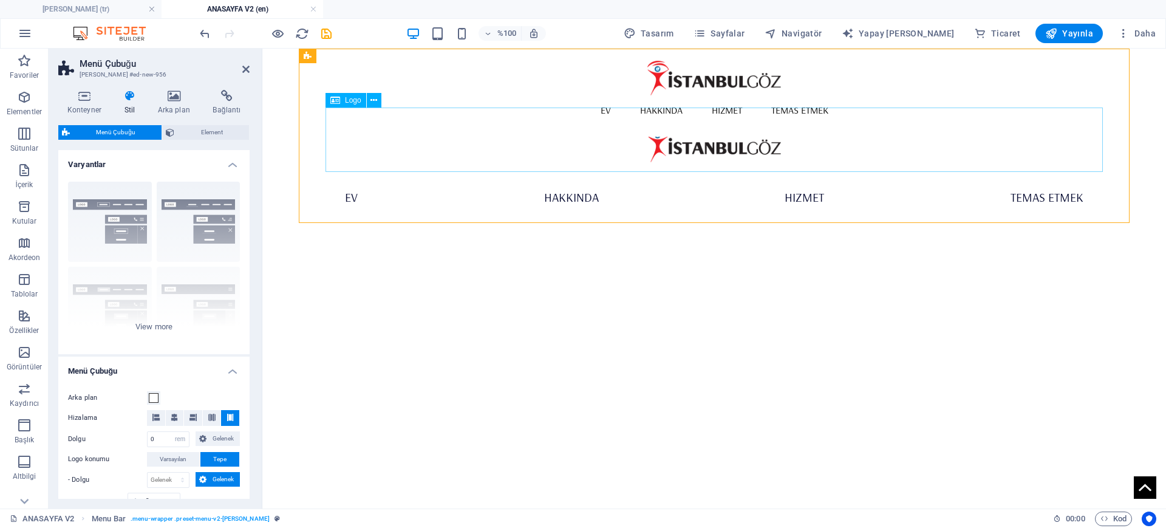
click at [448, 111] on div at bounding box center [713, 139] width 777 height 64
click at [599, 78] on div "Menü Ev Hakkında Hizmet Temas etmek" at bounding box center [714, 136] width 831 height 174
click at [727, 98] on div "Menü Ev Hakkında Hizmet Temas etmek" at bounding box center [714, 136] width 831 height 174
click at [724, 162] on div at bounding box center [713, 139] width 777 height 64
drag, startPoint x: 713, startPoint y: 153, endPoint x: 926, endPoint y: 121, distance: 215.4
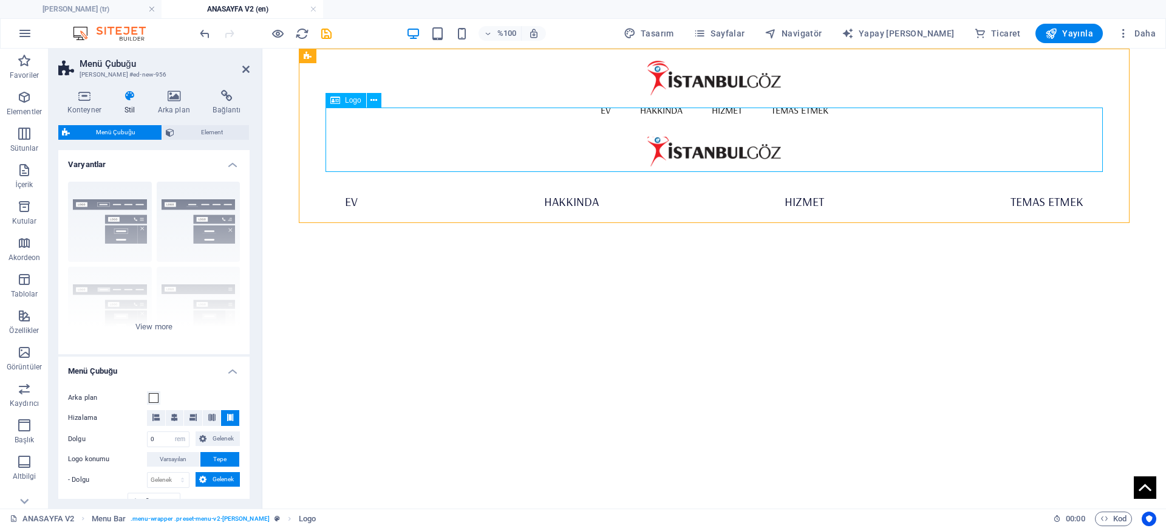
click at [926, 121] on div at bounding box center [713, 144] width 777 height 64
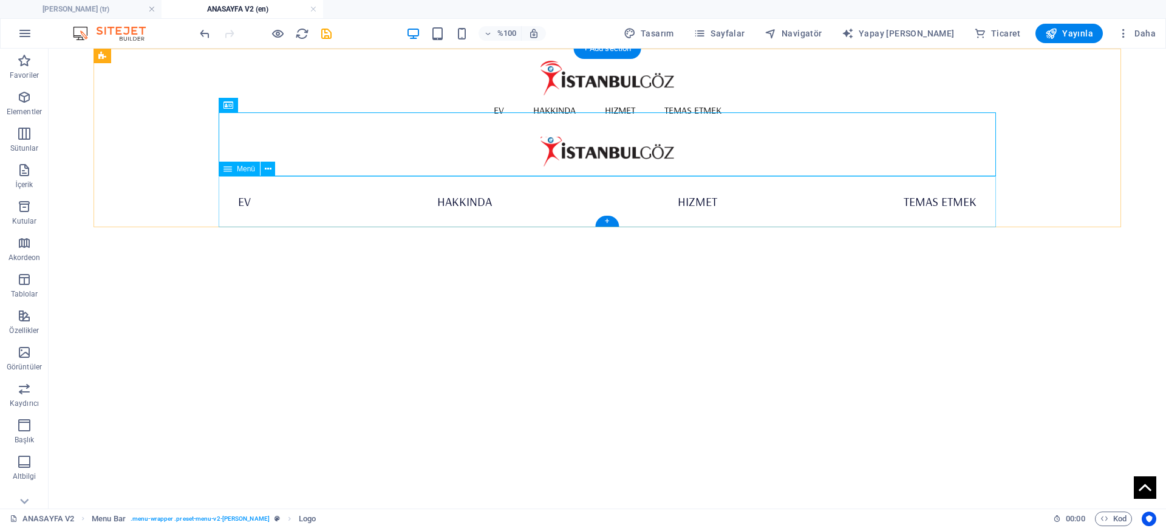
click at [555, 225] on nav "Ev Hakkında Hizmet Temas etmek" at bounding box center [607, 201] width 777 height 51
click at [587, 151] on div at bounding box center [607, 144] width 777 height 64
drag, startPoint x: 263, startPoint y: 105, endPoint x: 214, endPoint y: 69, distance: 60.8
click at [263, 105] on button at bounding box center [267, 105] width 15 height 15
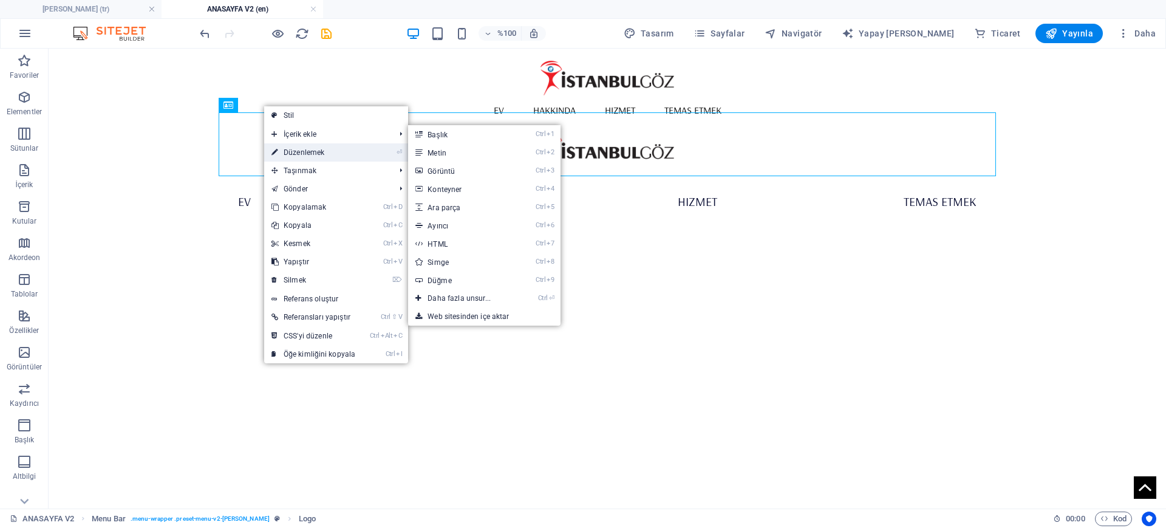
click at [315, 147] on link "⏎ Düzenlemek" at bounding box center [313, 152] width 98 height 18
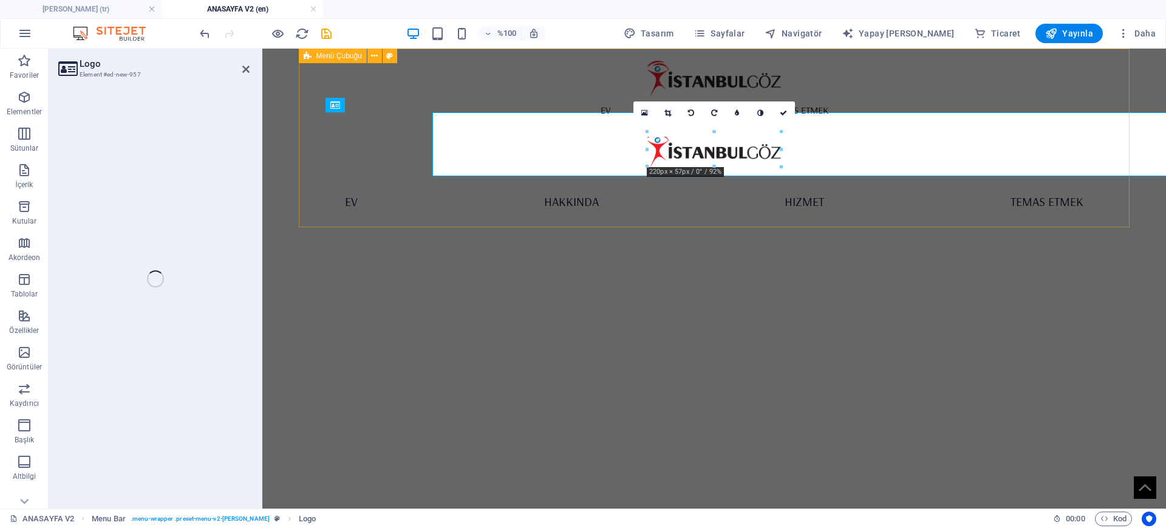
select select "px"
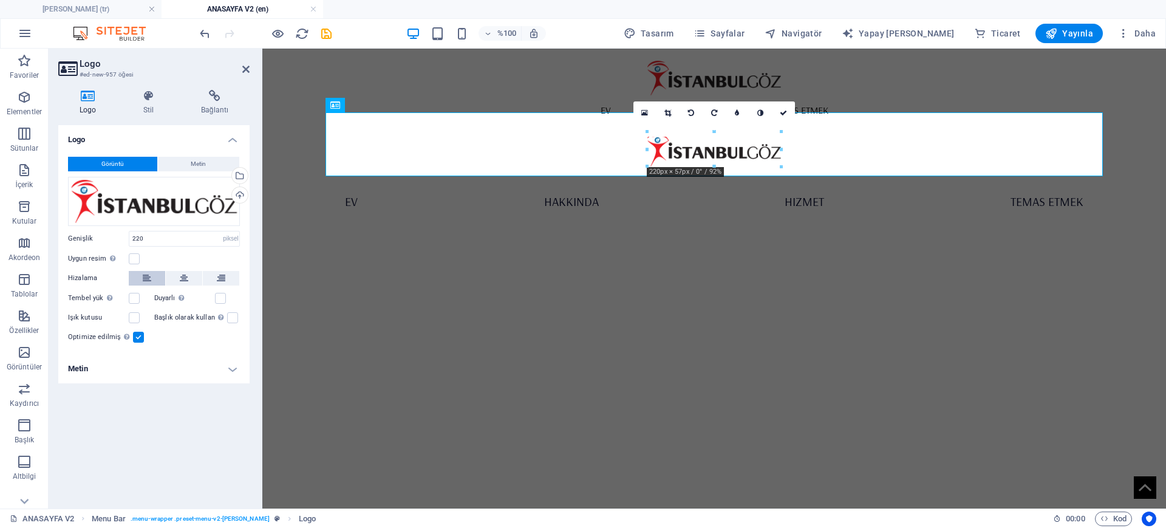
click at [142, 278] on button at bounding box center [147, 278] width 36 height 15
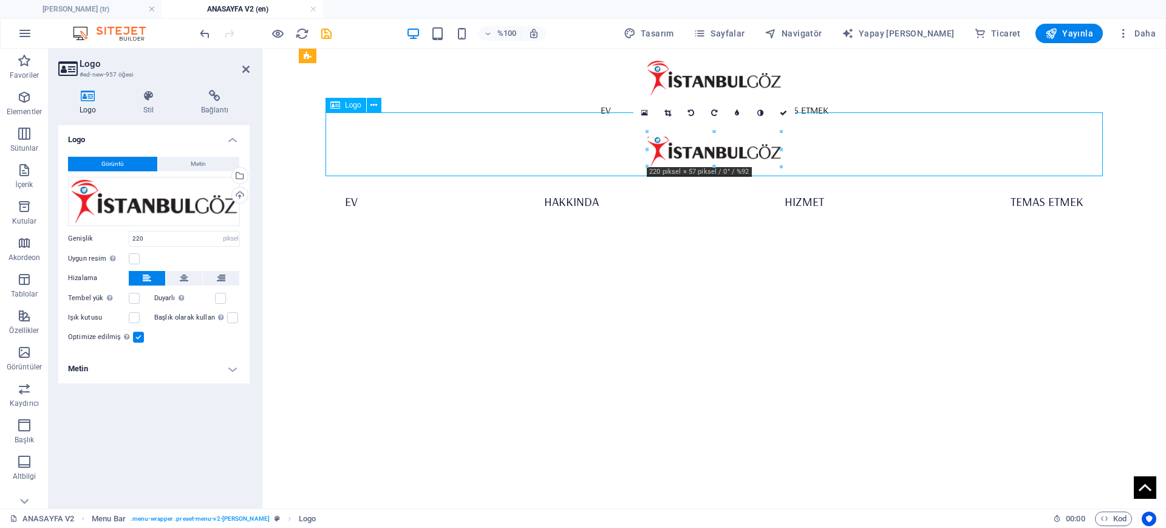
drag, startPoint x: 684, startPoint y: 148, endPoint x: 536, endPoint y: 142, distance: 147.7
click at [536, 142] on div at bounding box center [713, 144] width 777 height 64
drag, startPoint x: 665, startPoint y: 150, endPoint x: 661, endPoint y: 140, distance: 11.4
click at [632, 150] on div at bounding box center [713, 144] width 777 height 64
click at [673, 109] on link at bounding box center [667, 112] width 23 height 23
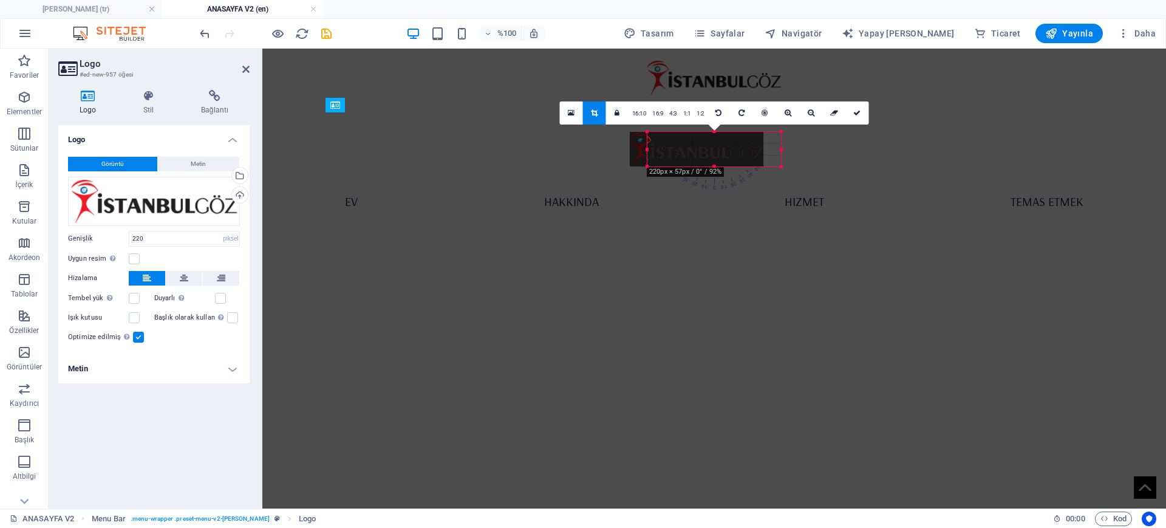
drag, startPoint x: 736, startPoint y: 146, endPoint x: 724, endPoint y: 142, distance: 13.3
click at [723, 142] on div at bounding box center [697, 149] width 134 height 35
click at [857, 114] on icon at bounding box center [856, 112] width 7 height 7
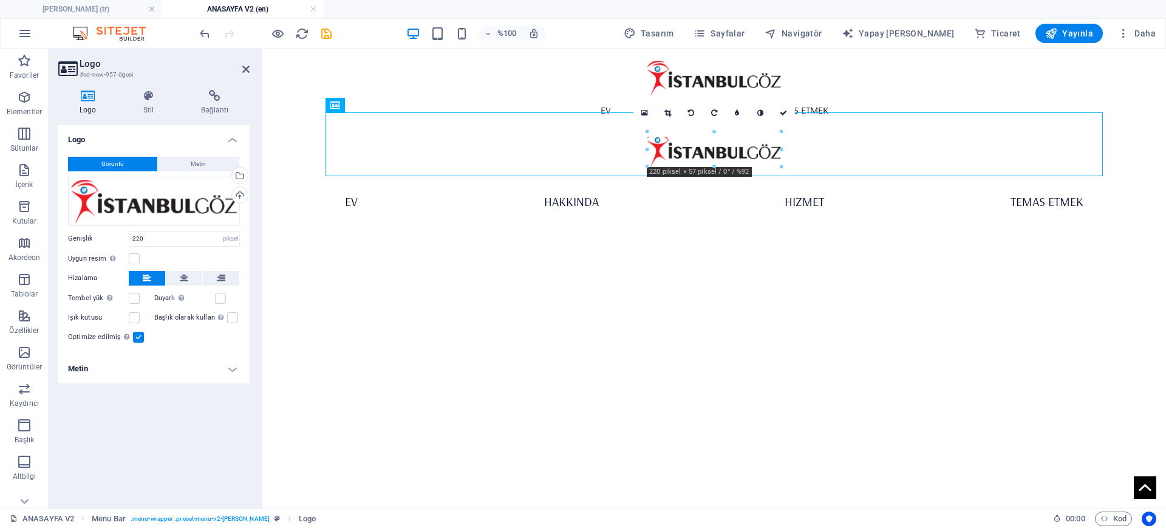
drag, startPoint x: 807, startPoint y: 299, endPoint x: 795, endPoint y: 310, distance: 16.7
click at [806, 264] on html "Ana içeriğe geç Menu Ev Hakkında Hizmet Temas etmek Menü Ev Hakkında Hizmet Tem…" at bounding box center [713, 156] width 903 height 215
